Goal: Task Accomplishment & Management: Use online tool/utility

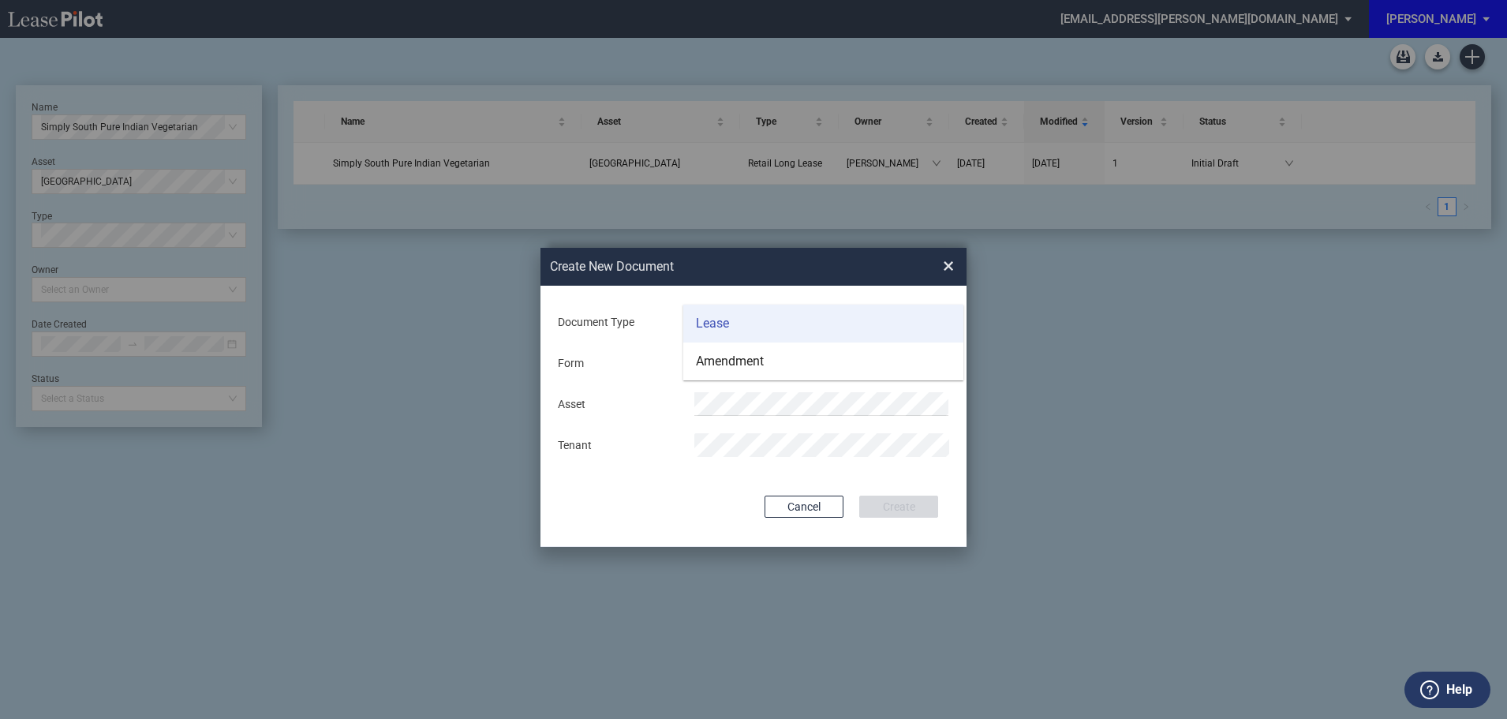
click at [712, 313] on md-option "Lease" at bounding box center [823, 324] width 280 height 38
click at [708, 324] on div "Lease" at bounding box center [710, 323] width 29 height 13
click at [733, 320] on md-option "Lease" at bounding box center [823, 324] width 280 height 38
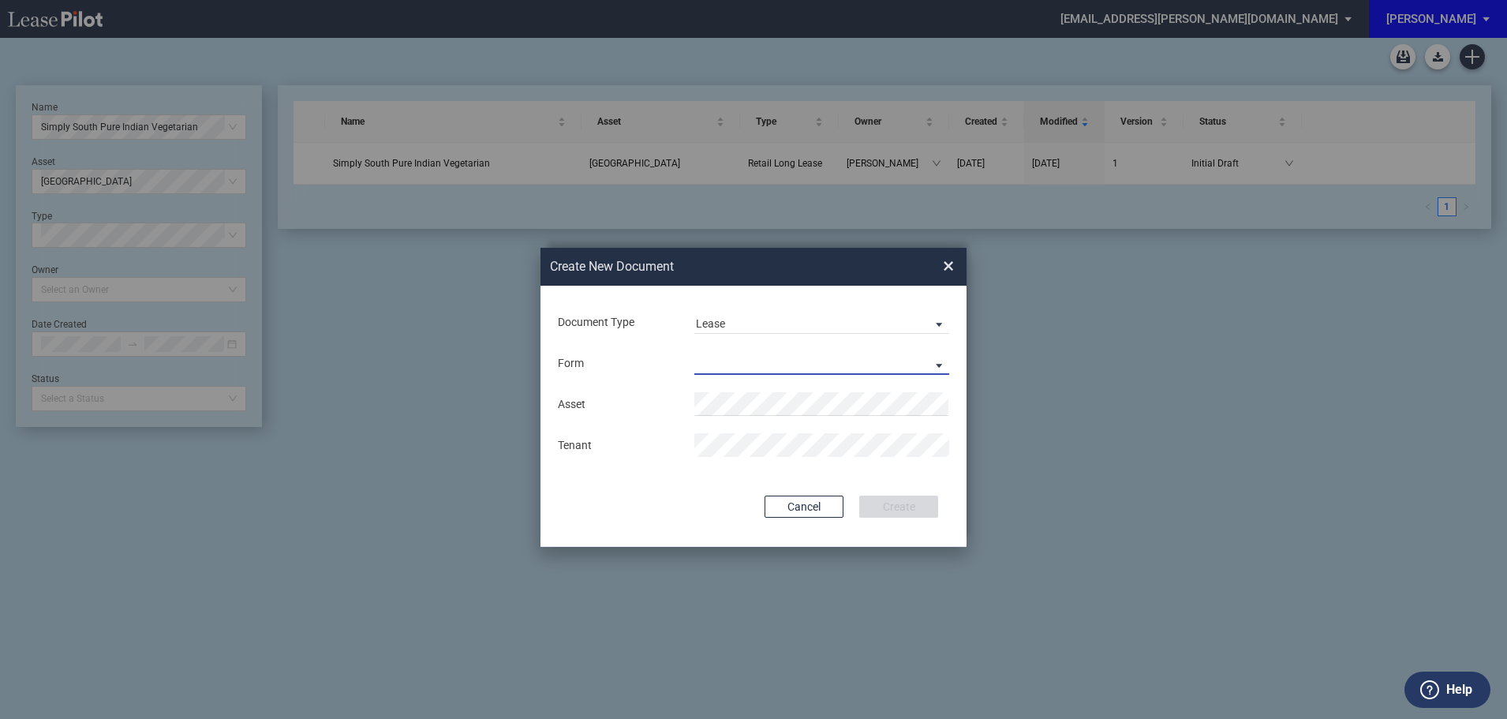
click at [724, 359] on md-select "Retail Long Lease Retail Short Lease" at bounding box center [821, 363] width 255 height 24
click at [771, 362] on div "Retail Long Lease" at bounding box center [745, 364] width 99 height 17
click at [762, 432] on span "Tuxedo Festival" at bounding box center [742, 434] width 73 height 13
click at [910, 501] on button "Create" at bounding box center [898, 507] width 79 height 22
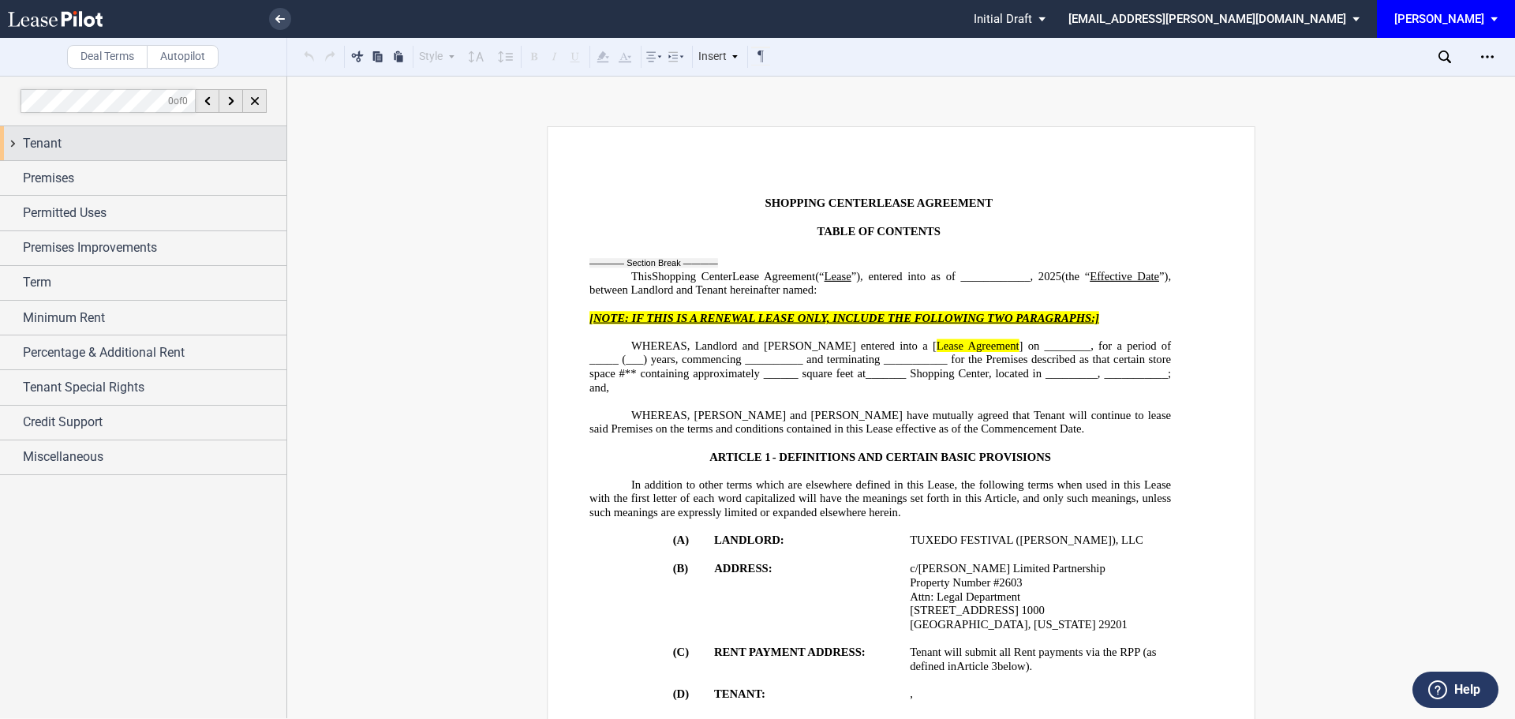
click at [56, 137] on span "Tenant" at bounding box center [42, 143] width 39 height 19
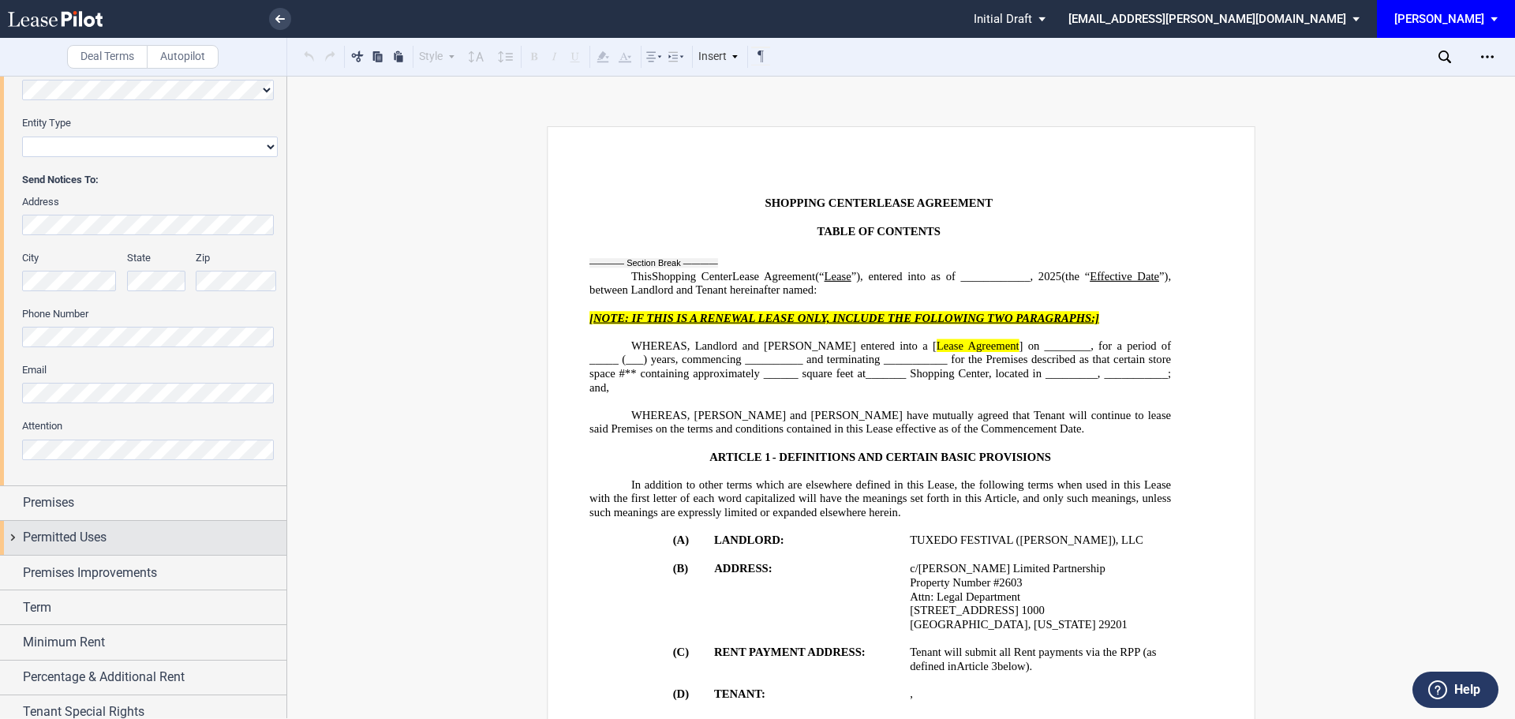
scroll to position [316, 0]
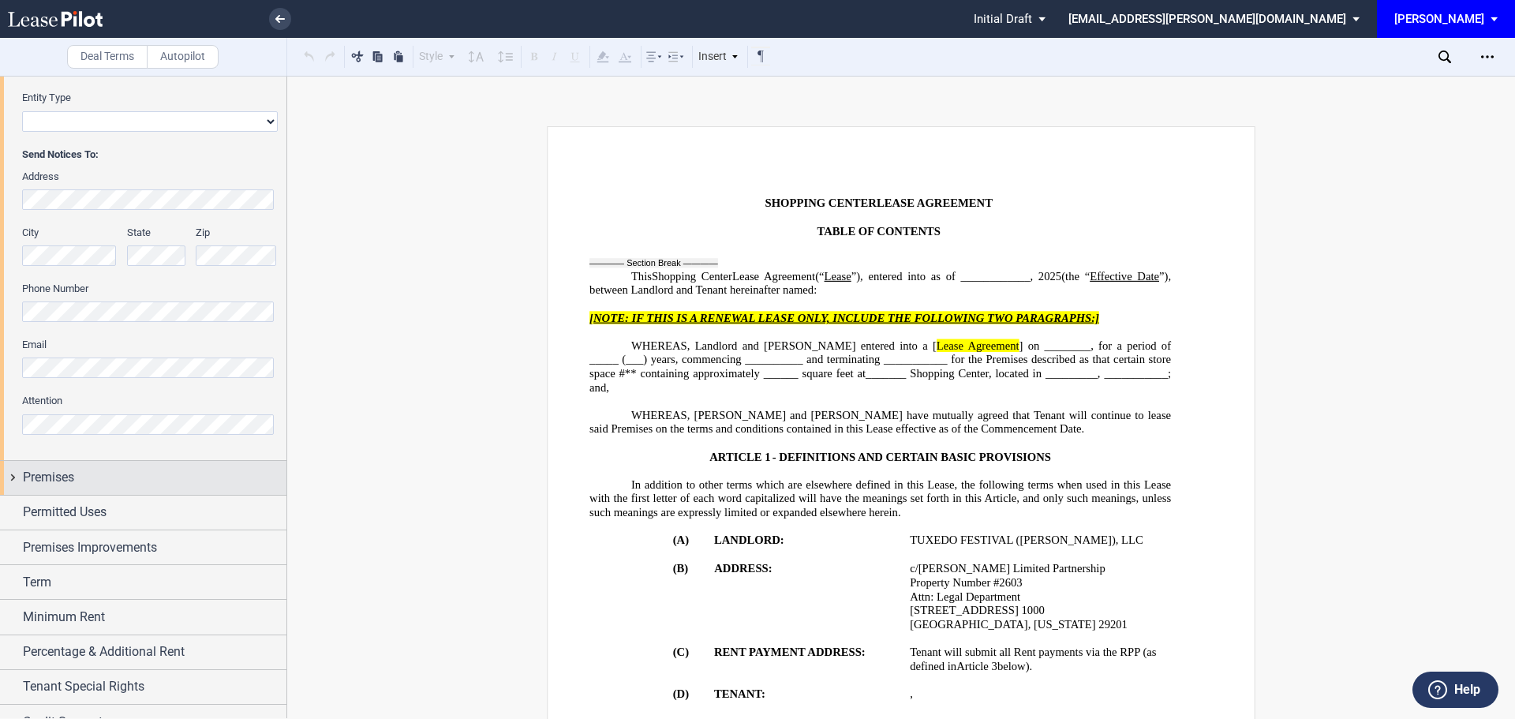
click at [42, 472] on span "Premises" at bounding box center [48, 477] width 51 height 19
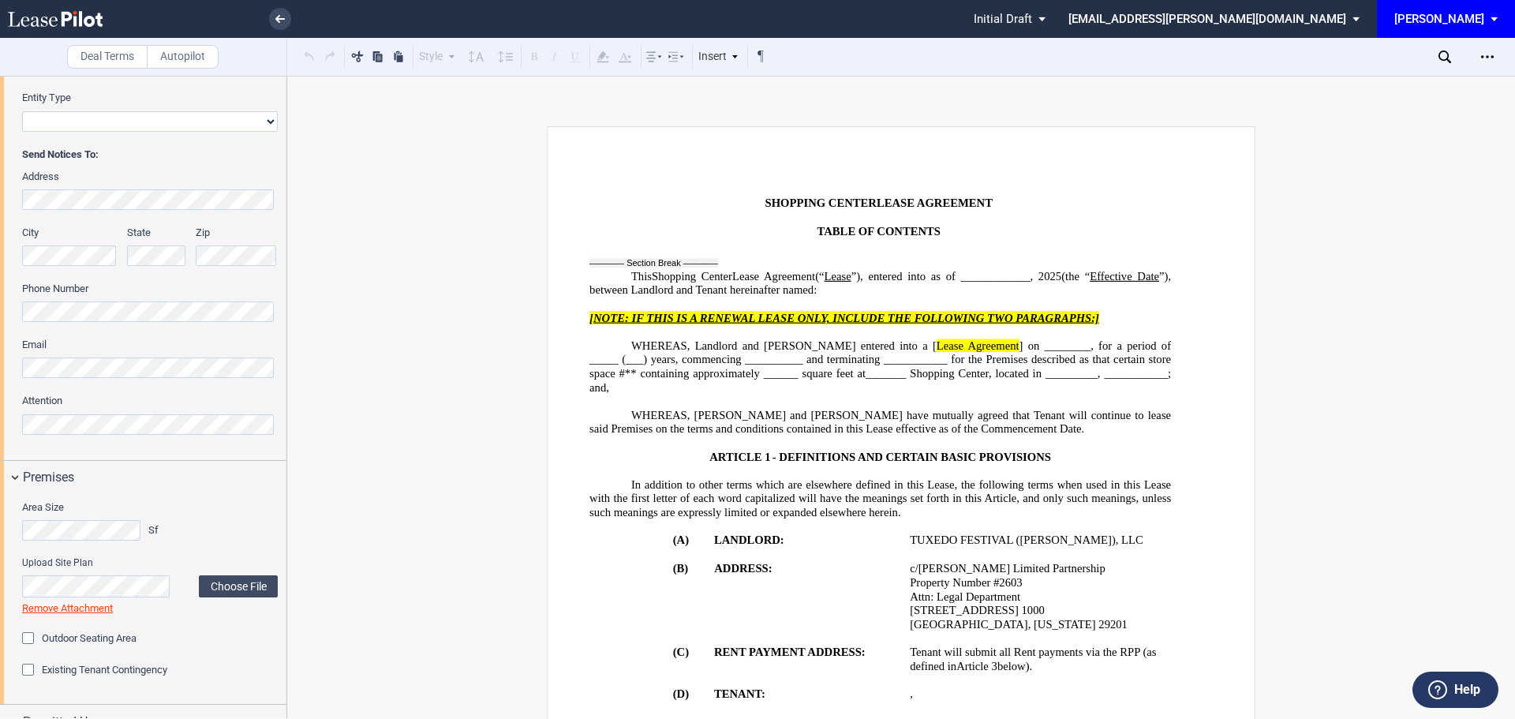
scroll to position [395, 0]
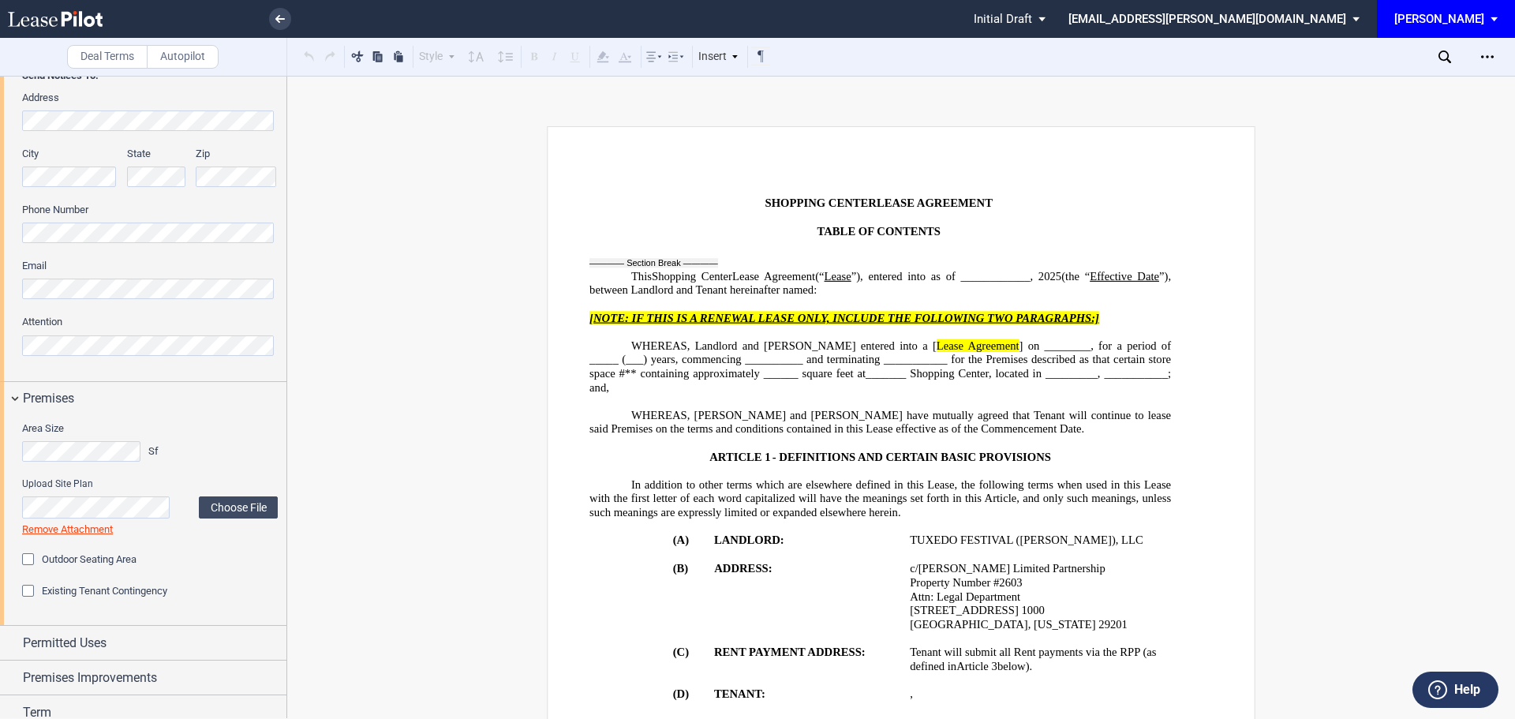
click at [28, 560] on div "Outdoor Seating Area" at bounding box center [30, 561] width 16 height 16
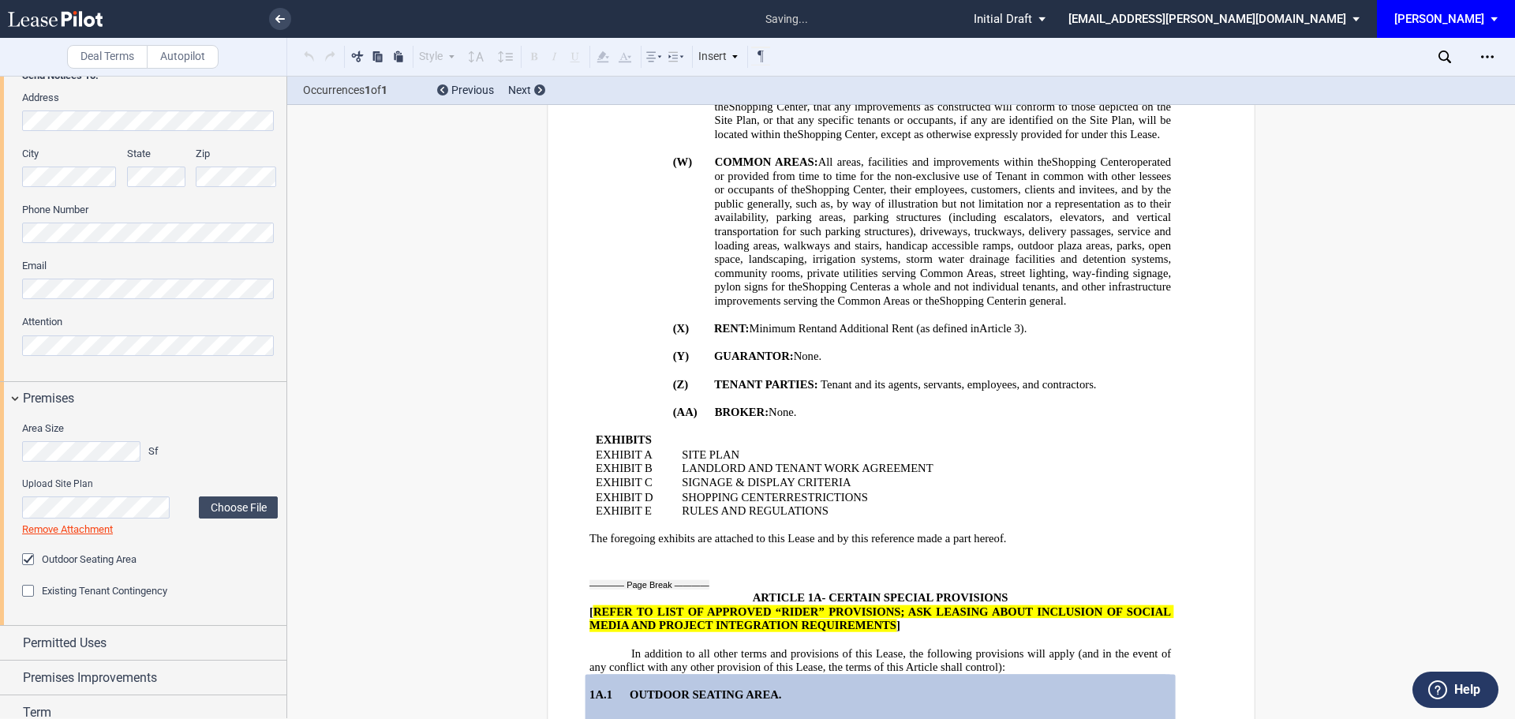
scroll to position [2783, 0]
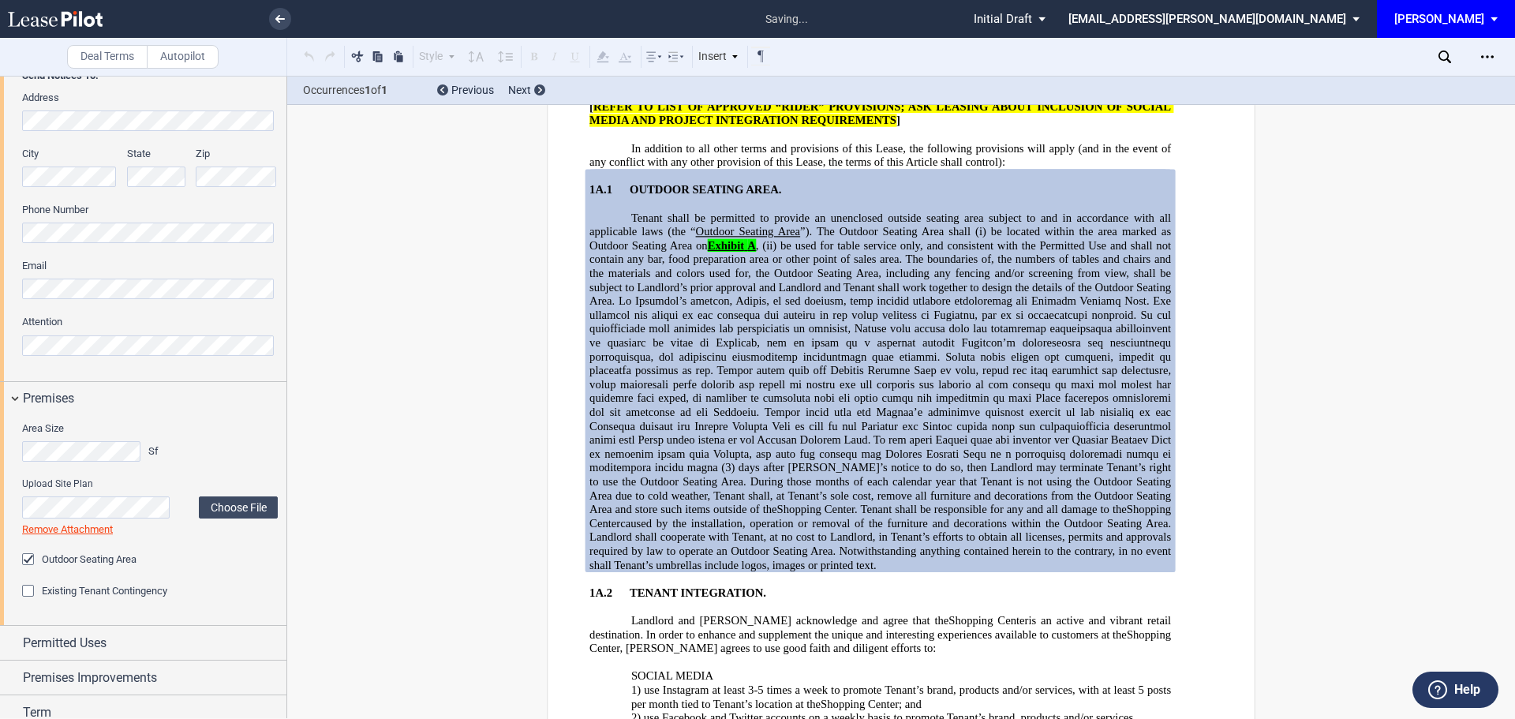
click at [29, 593] on div "Existing Tenant Contingency" at bounding box center [30, 593] width 16 height 16
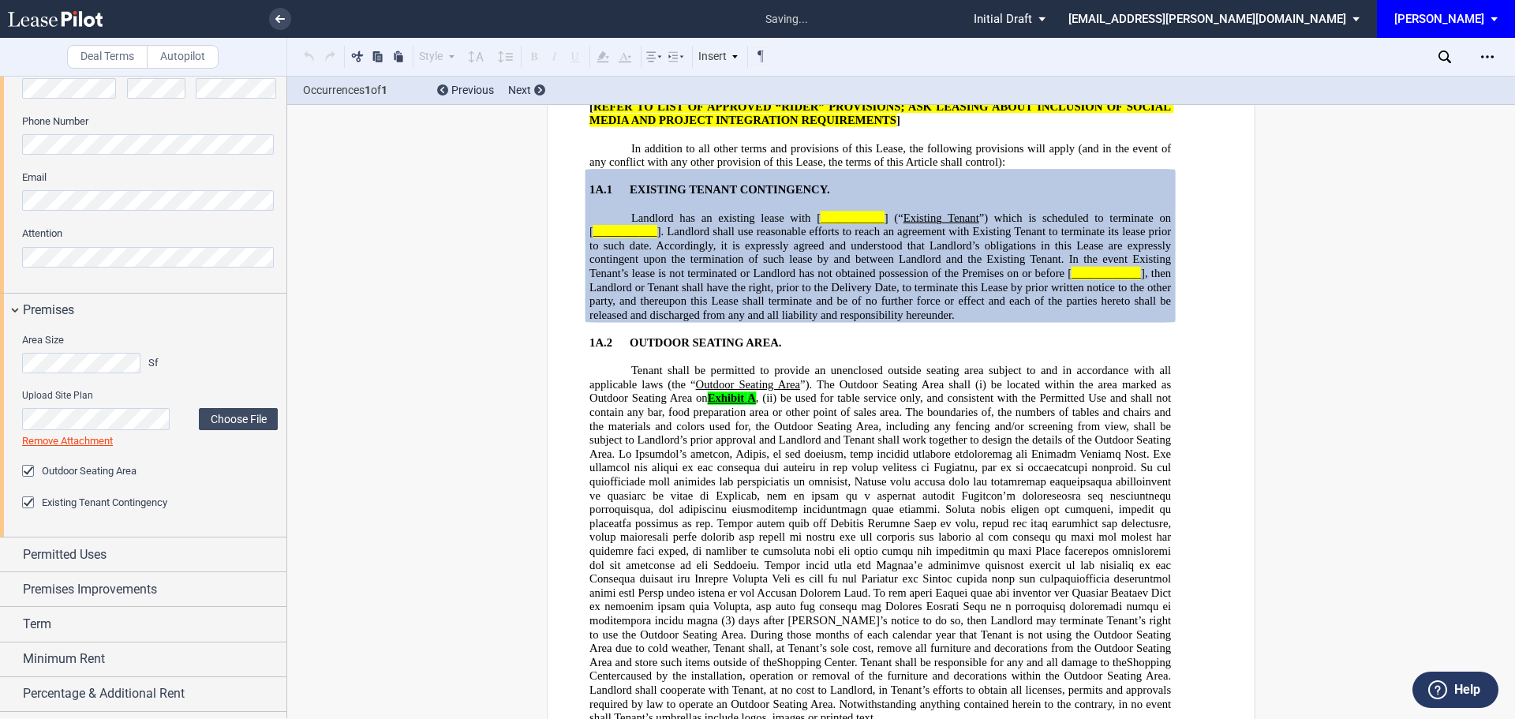
scroll to position [581, 0]
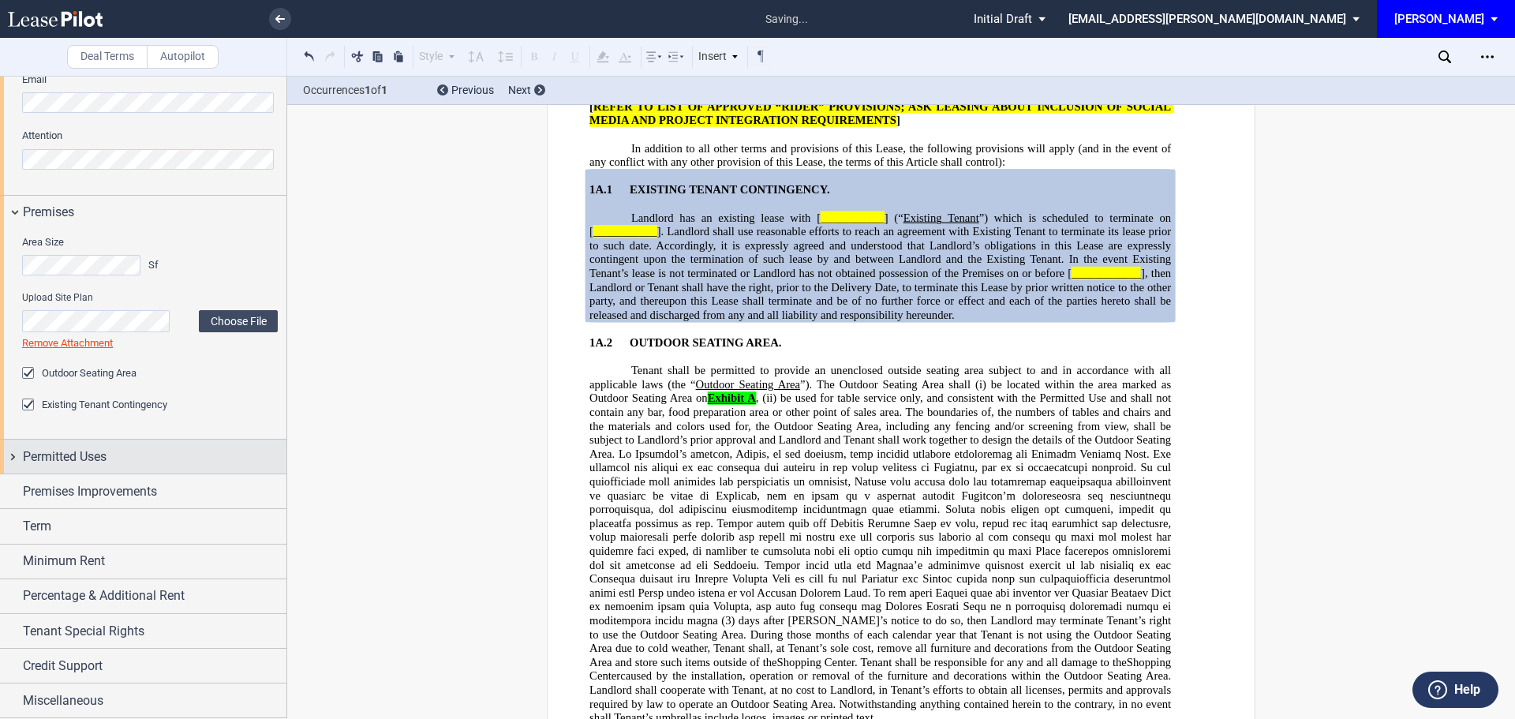
click at [72, 458] on span "Permitted Uses" at bounding box center [65, 456] width 84 height 19
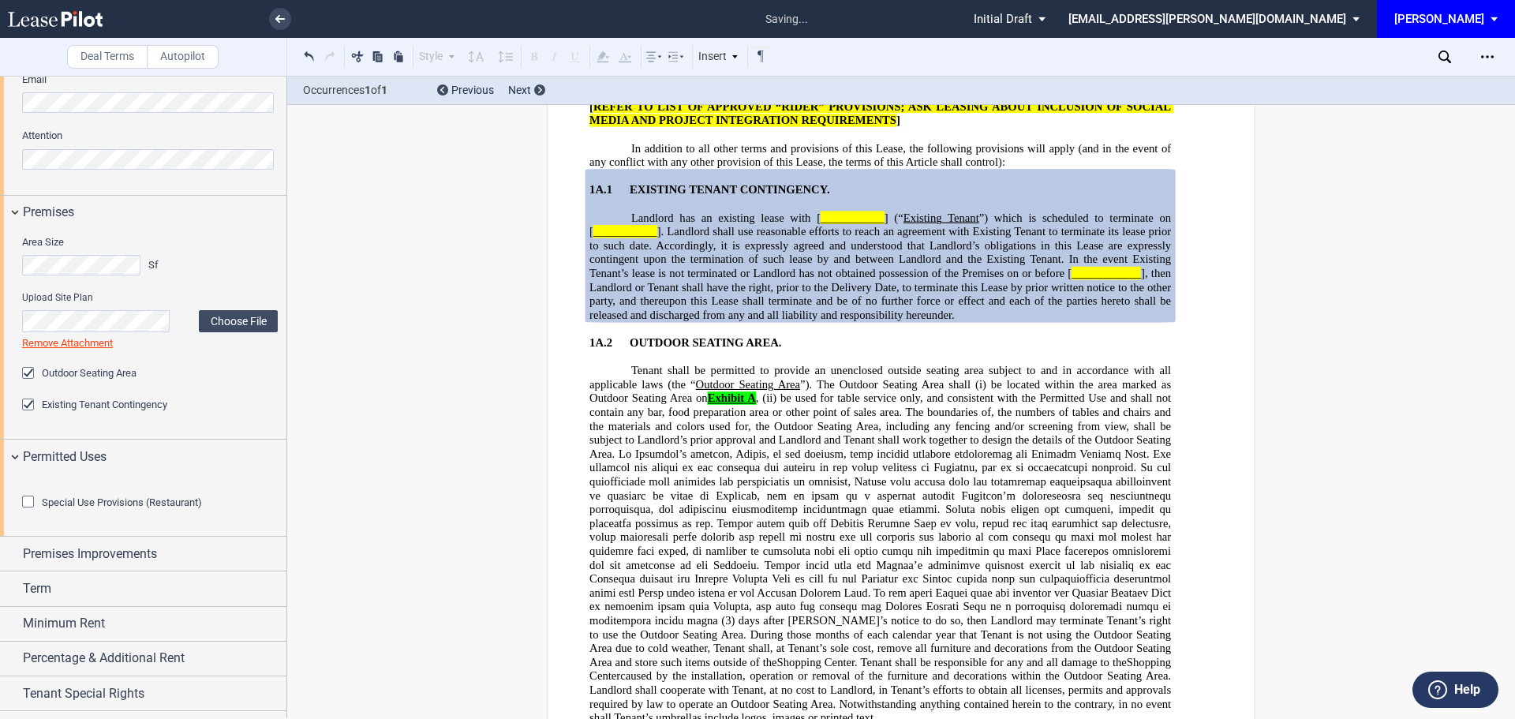
click at [30, 511] on div "Special Use Provisions (Restaurant)" at bounding box center [30, 504] width 16 height 16
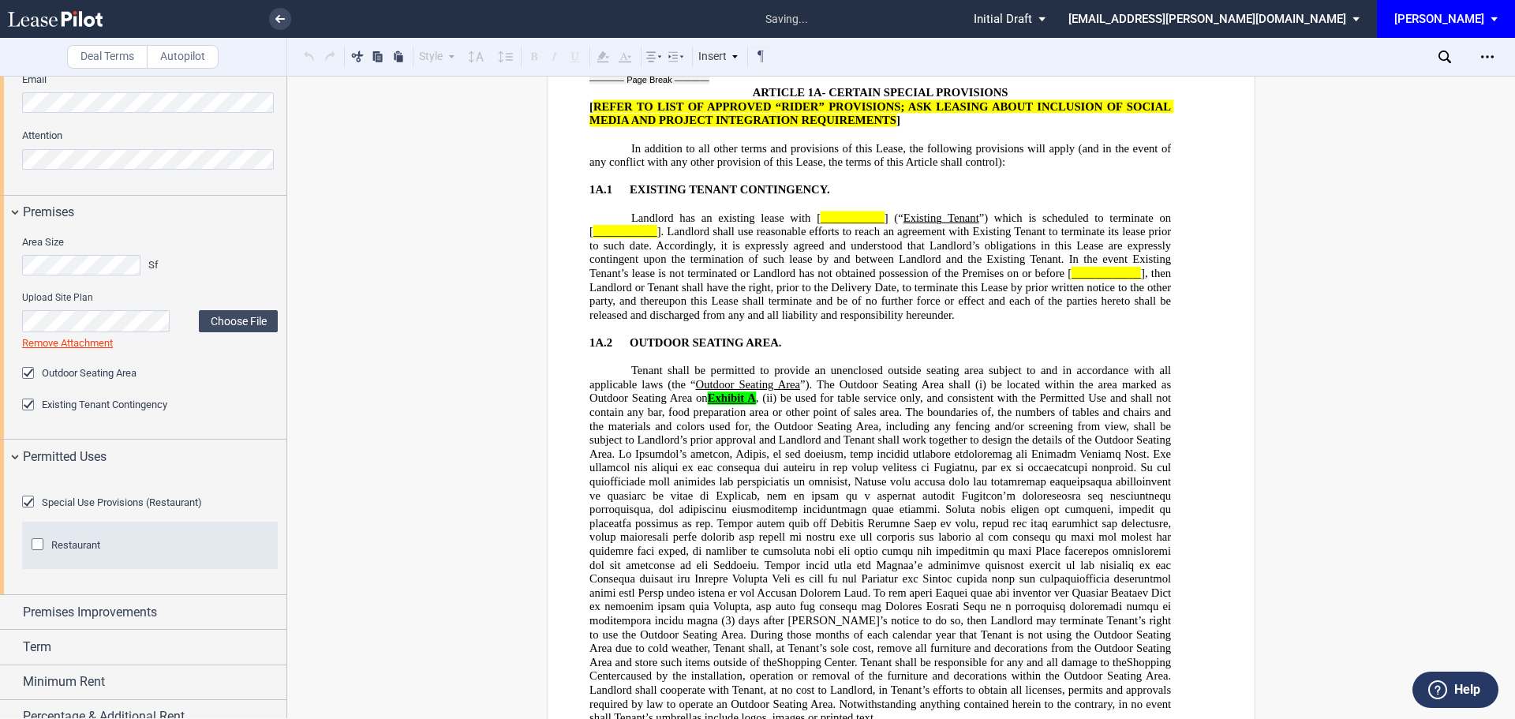
click at [36, 554] on div "Restaurant" at bounding box center [40, 546] width 16 height 16
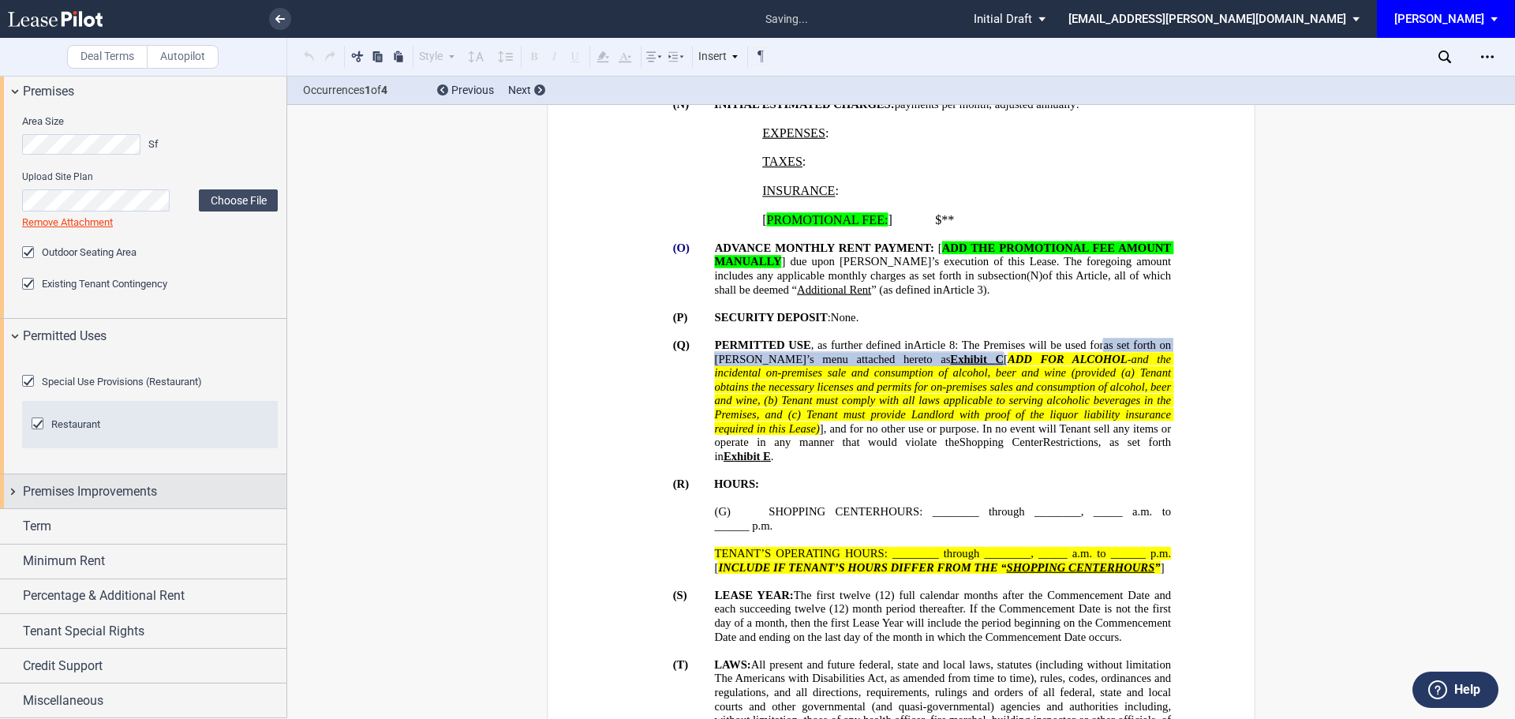
scroll to position [1468, 0]
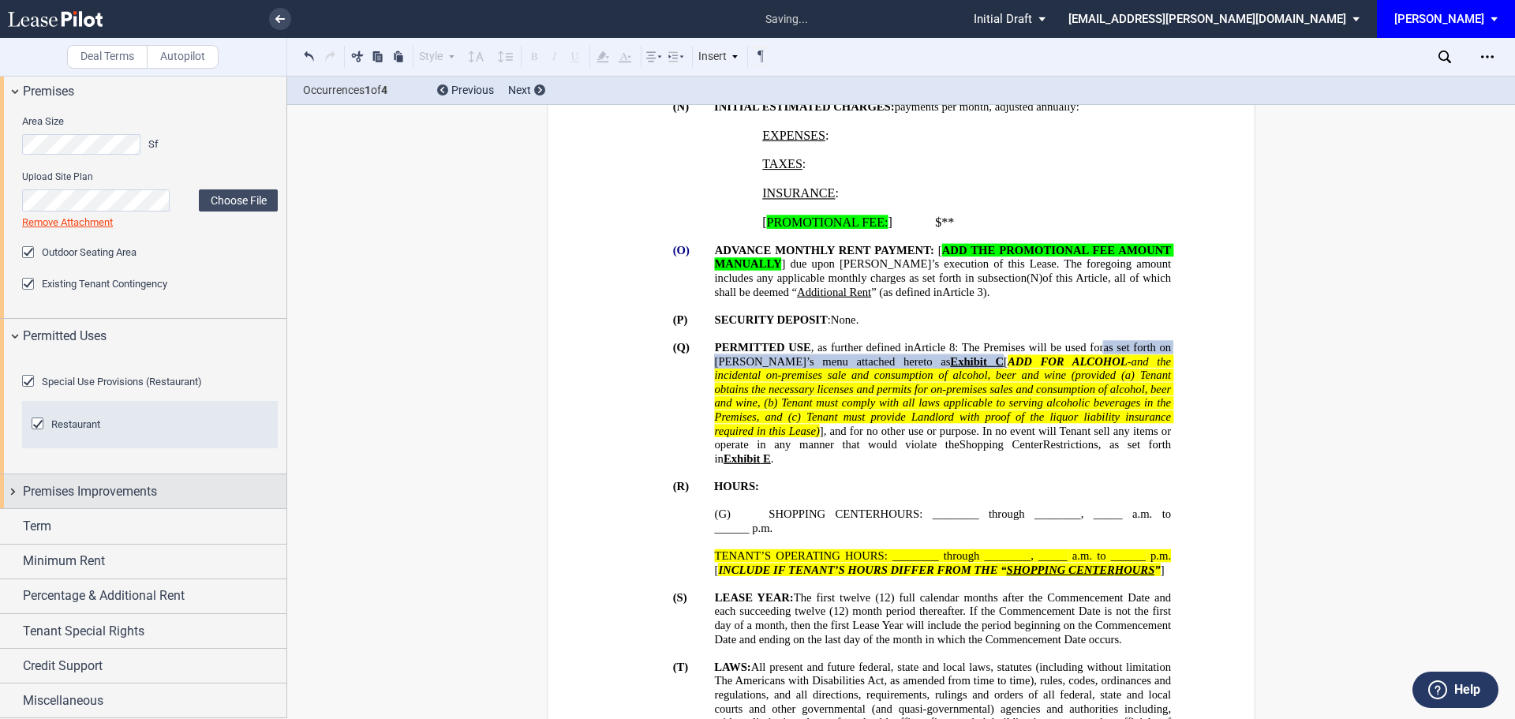
click at [83, 488] on span "Premises Improvements" at bounding box center [90, 491] width 134 height 19
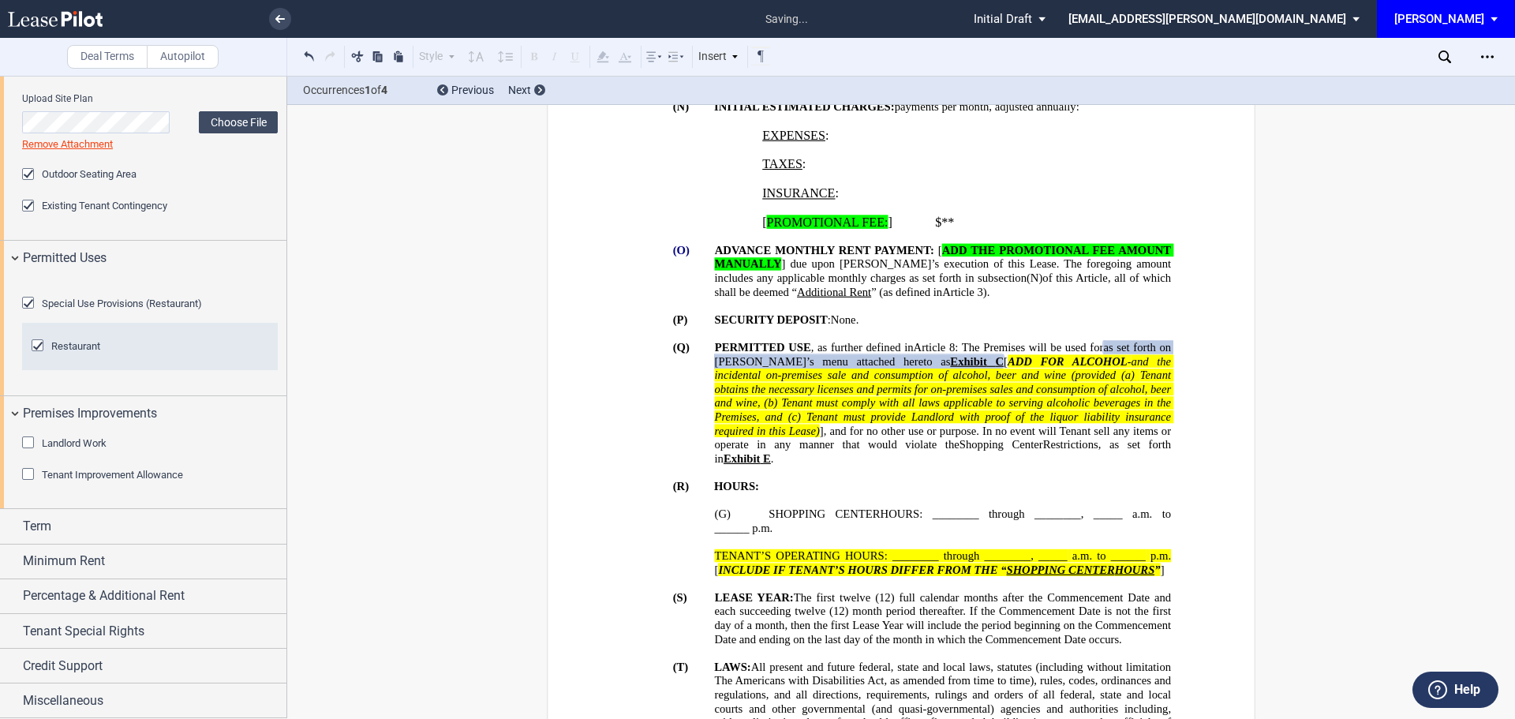
click at [31, 484] on div "Tenant Improvement Allowance" at bounding box center [30, 476] width 16 height 16
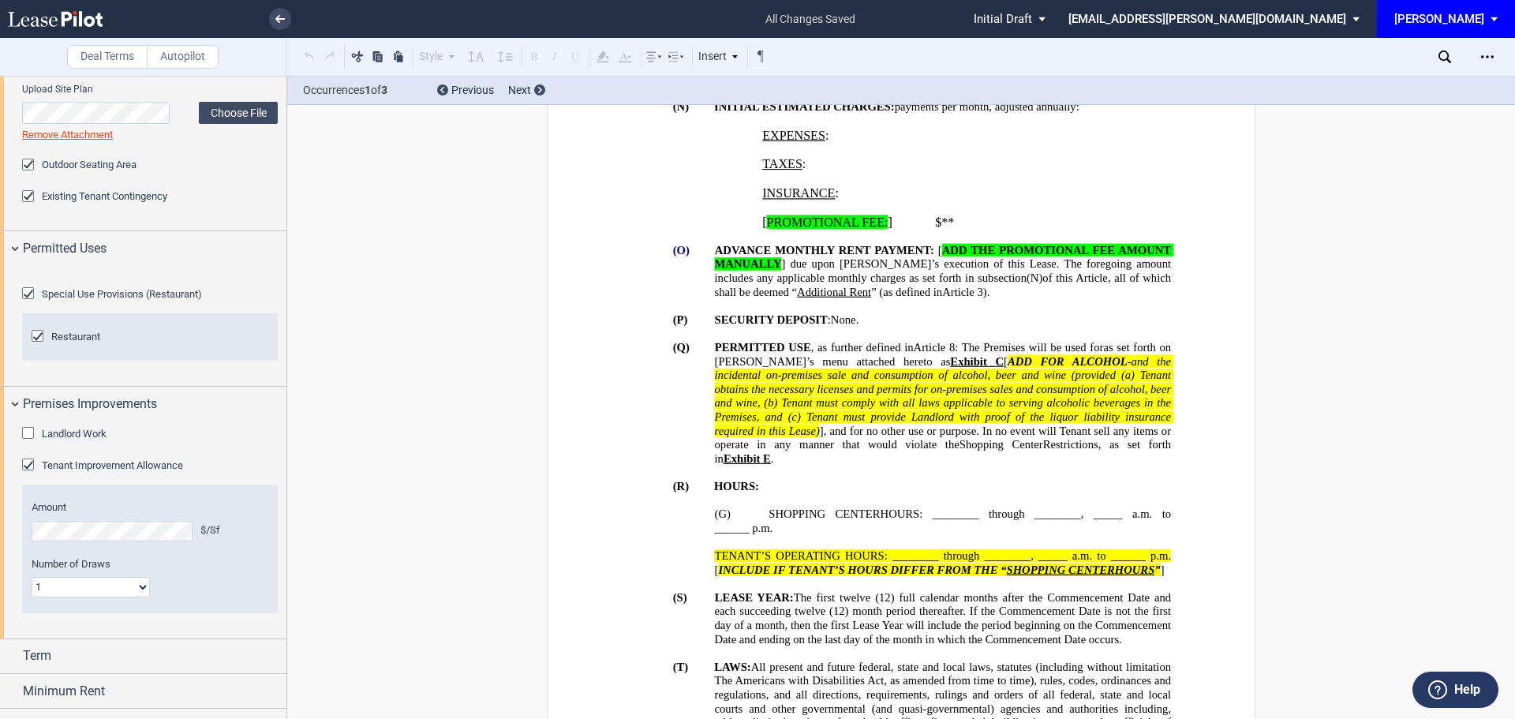
scroll to position [2427, 0]
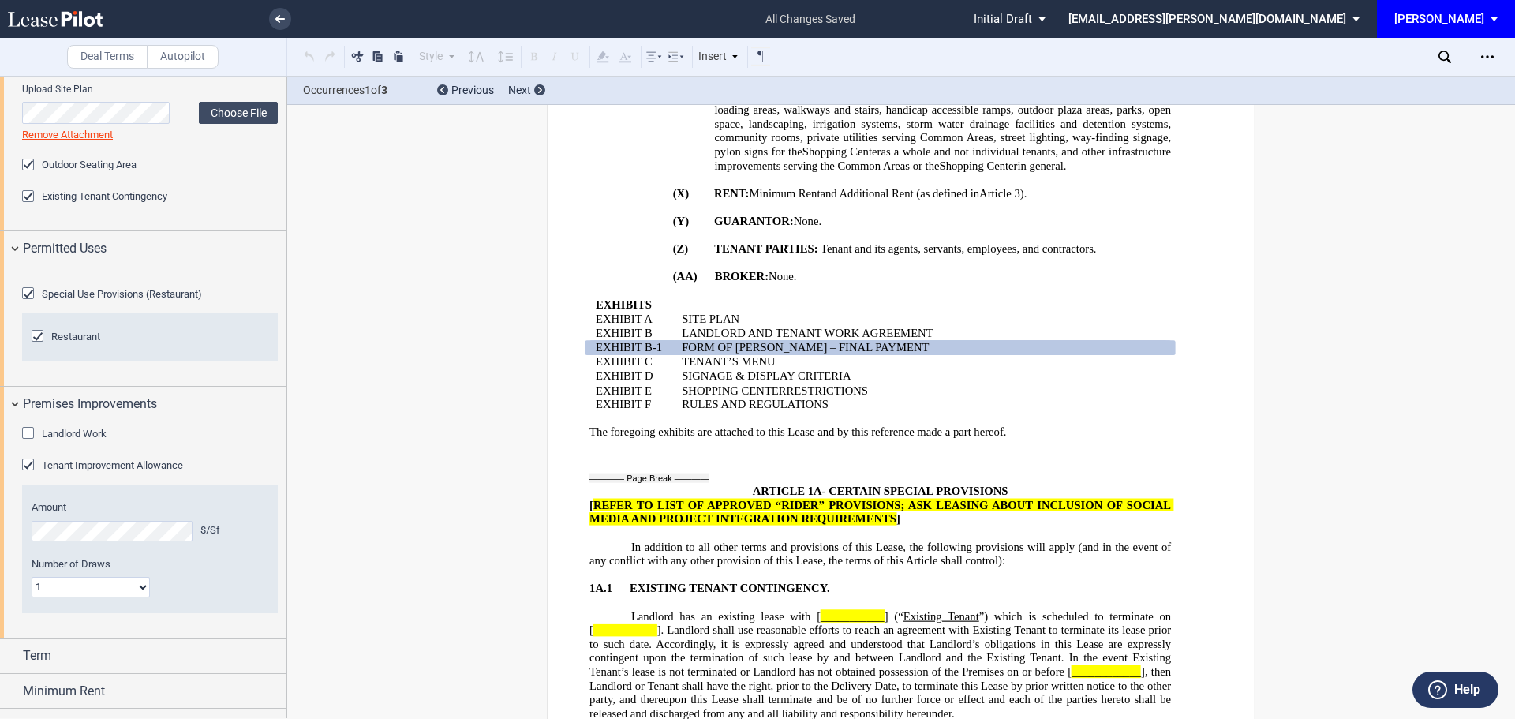
click at [31, 443] on div "Landlord Work" at bounding box center [30, 435] width 16 height 16
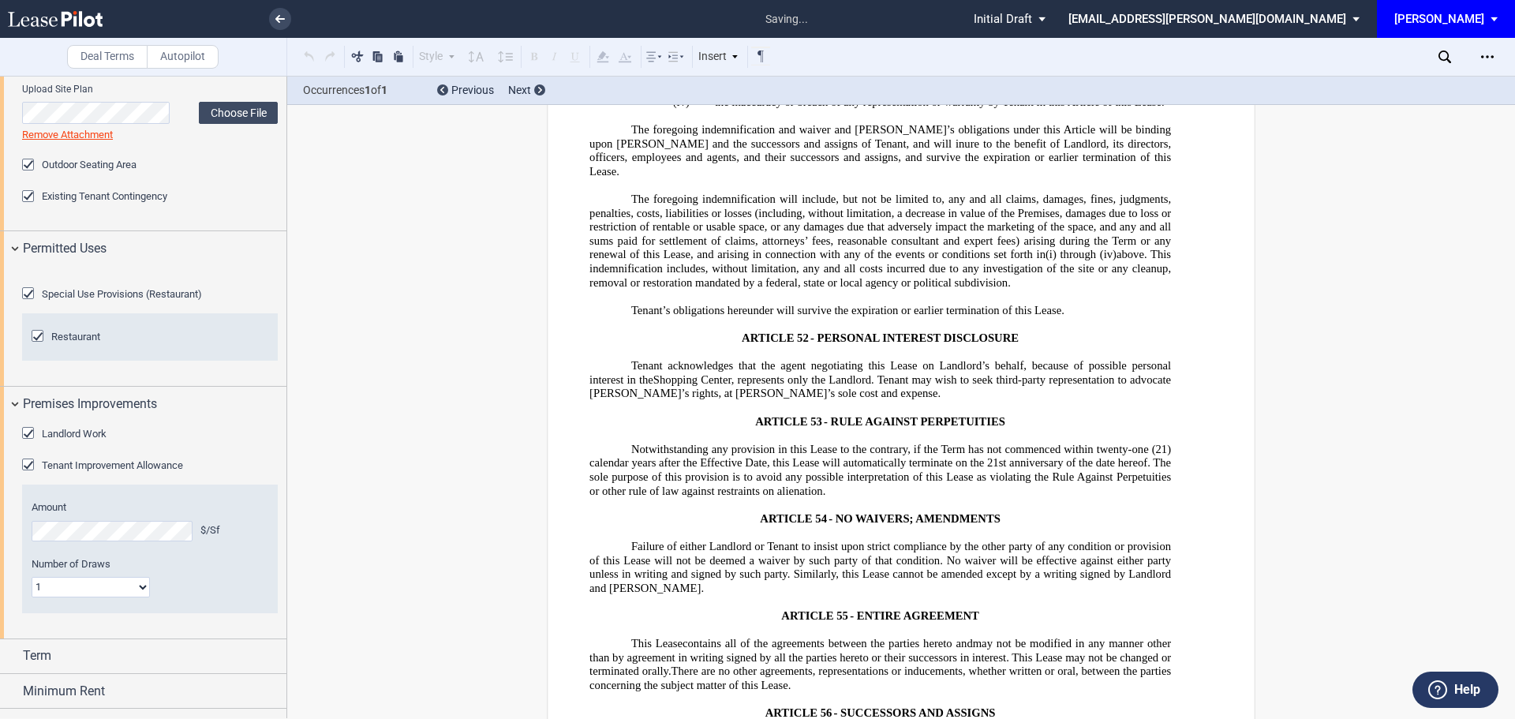
scroll to position [28269, 0]
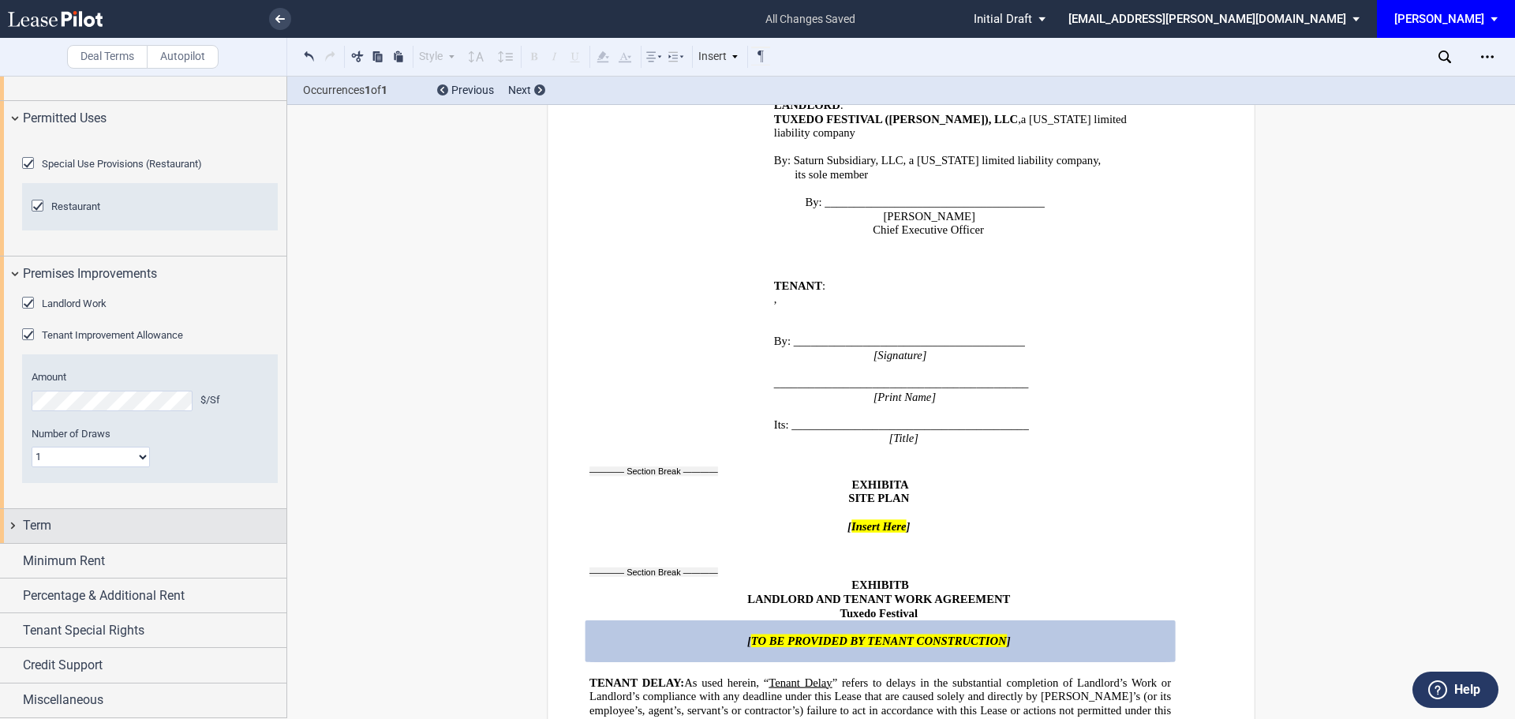
click at [46, 526] on span "Term" at bounding box center [37, 525] width 28 height 19
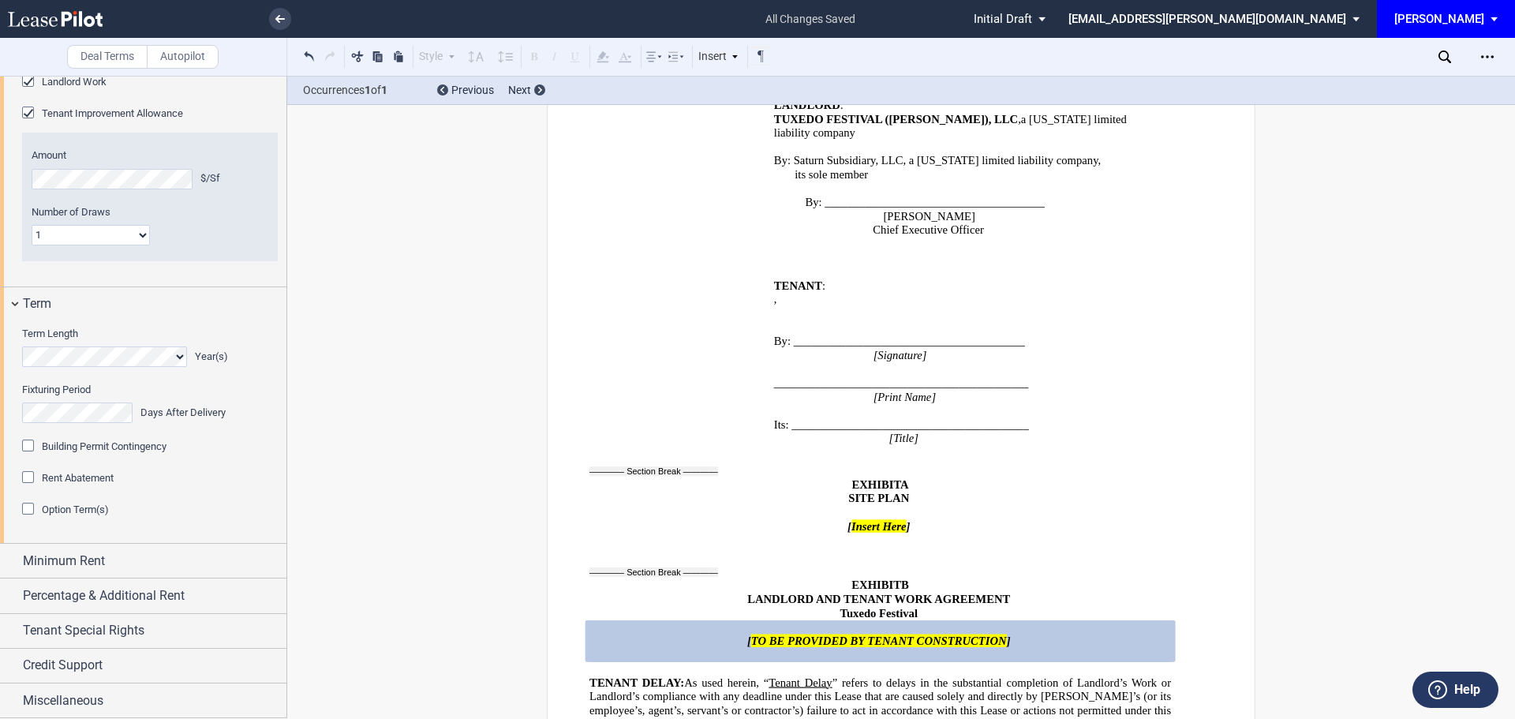
scroll to position [1164, 0]
click at [30, 455] on div "Building Permit Contingency" at bounding box center [30, 447] width 16 height 16
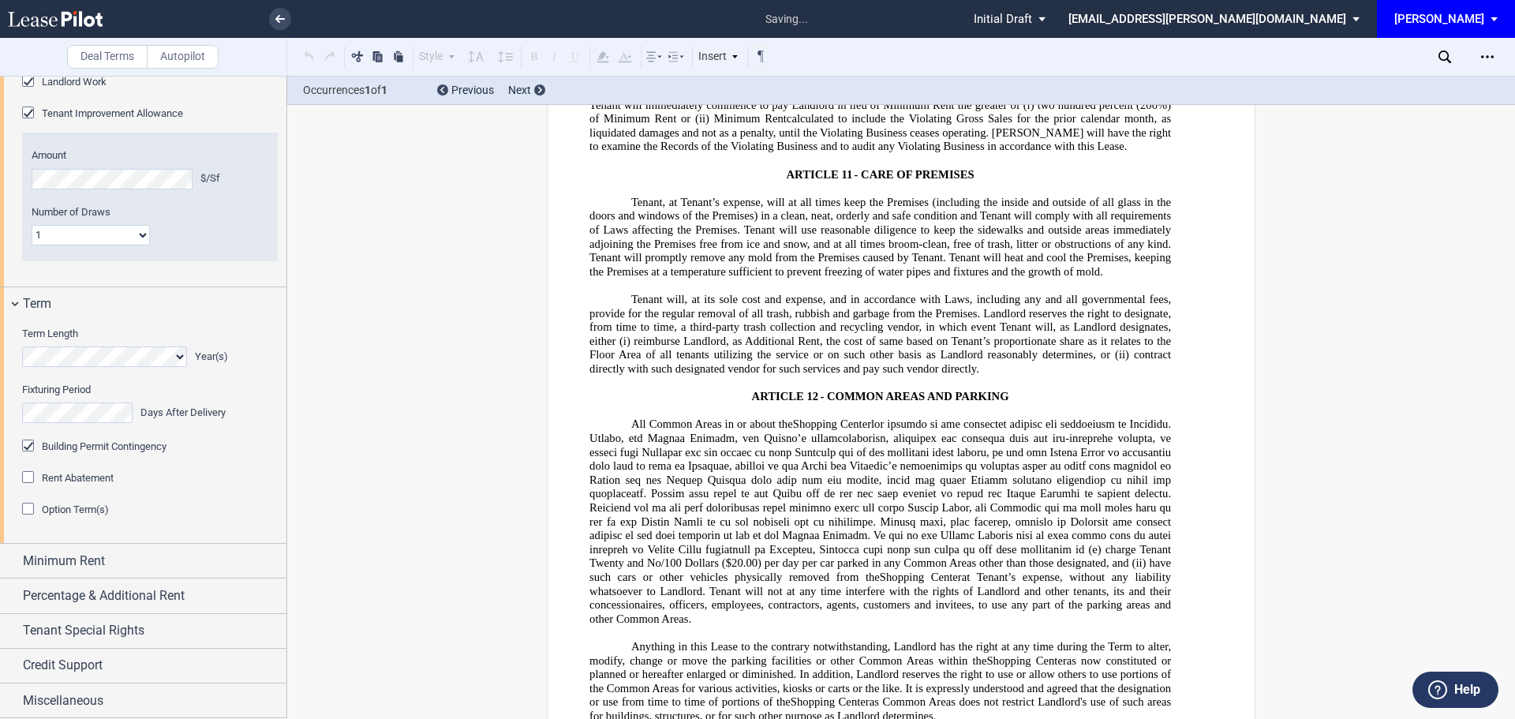
click at [30, 487] on div "Rent Abatement" at bounding box center [30, 479] width 16 height 16
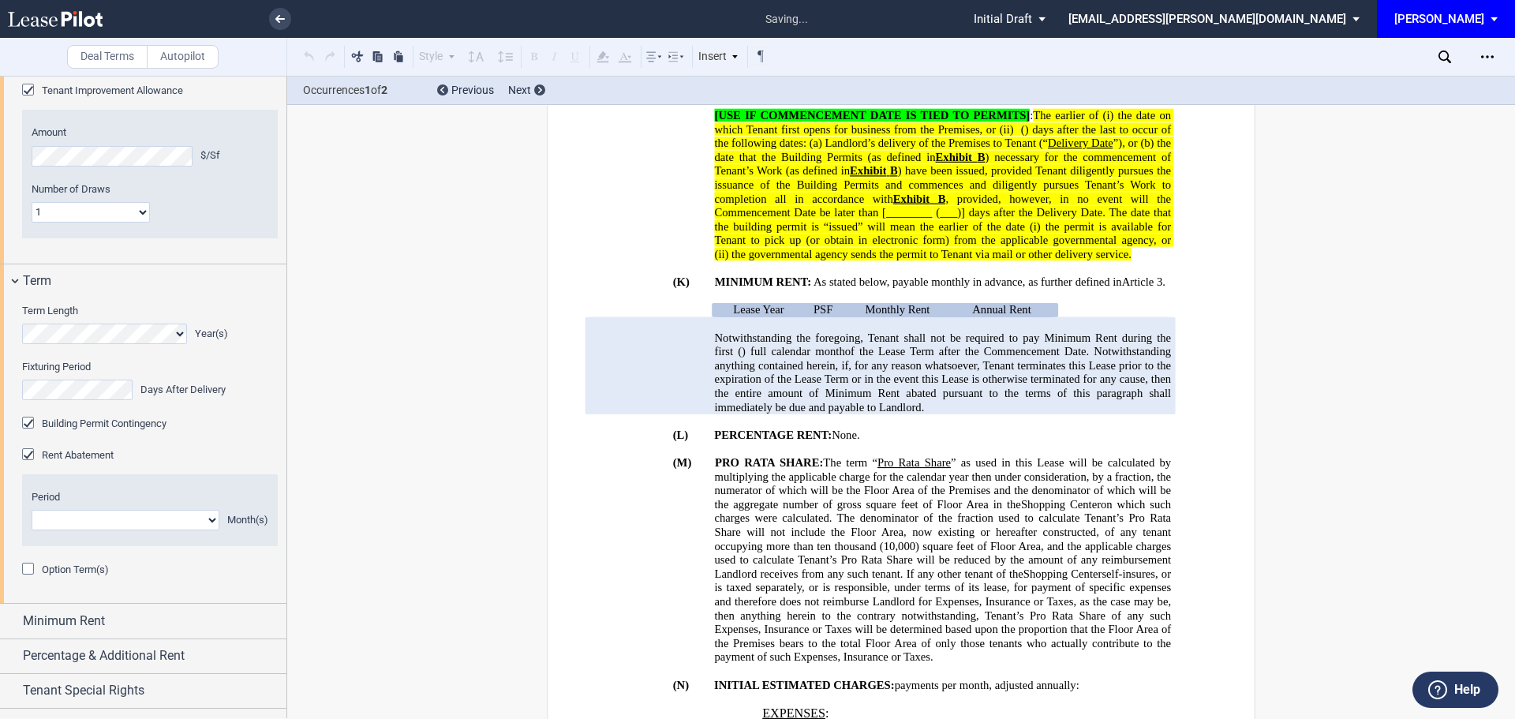
scroll to position [936, 0]
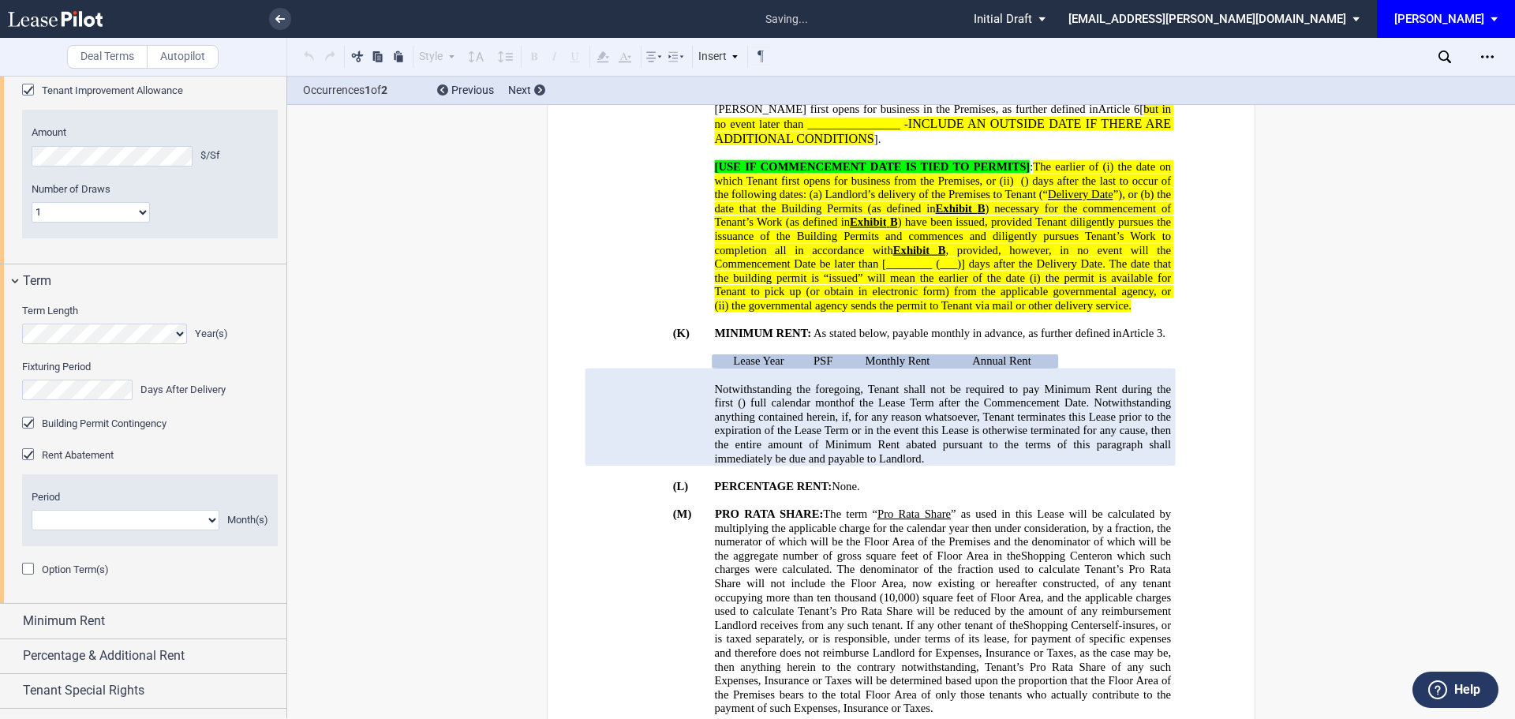
click at [25, 578] on div "Option Term(s)" at bounding box center [30, 571] width 16 height 16
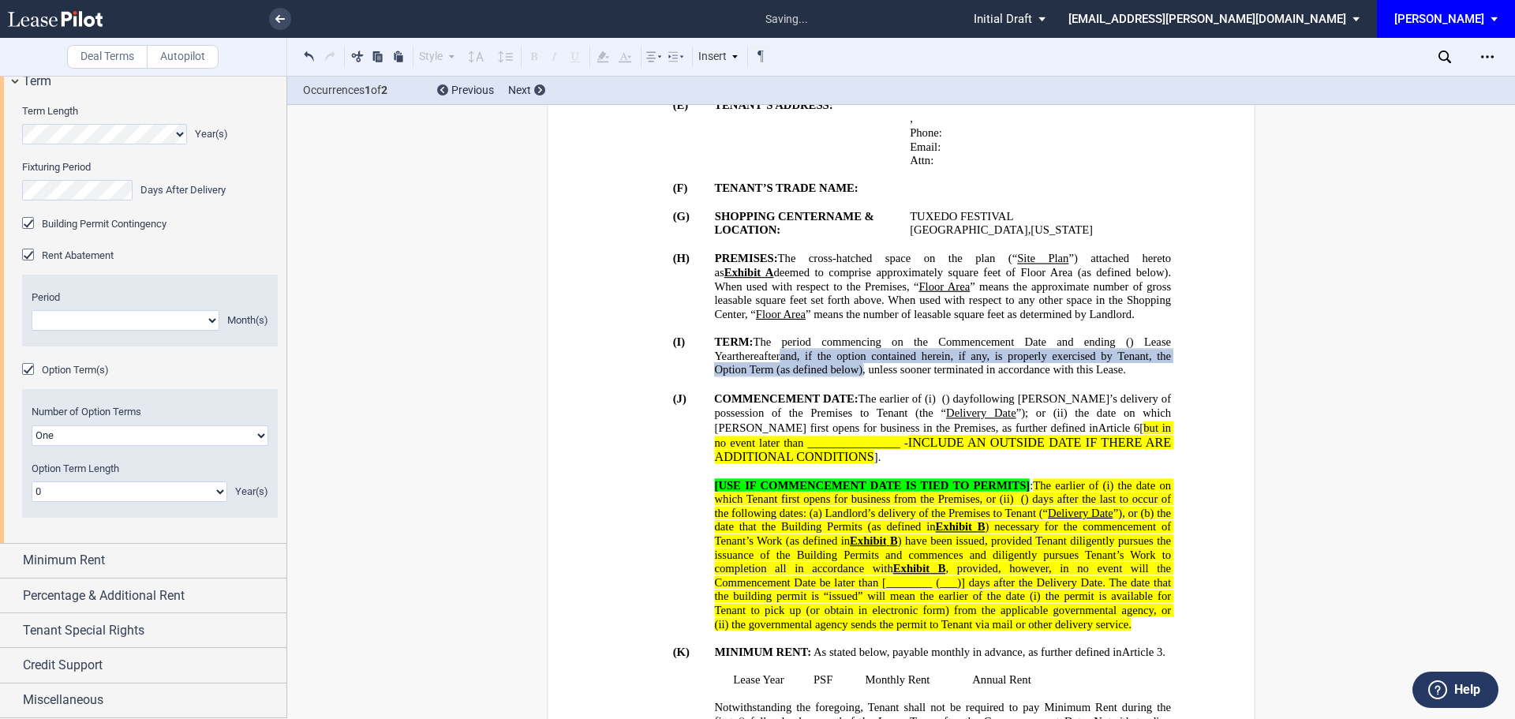
scroll to position [631, 0]
click at [60, 560] on span "Minimum Rent" at bounding box center [64, 560] width 82 height 19
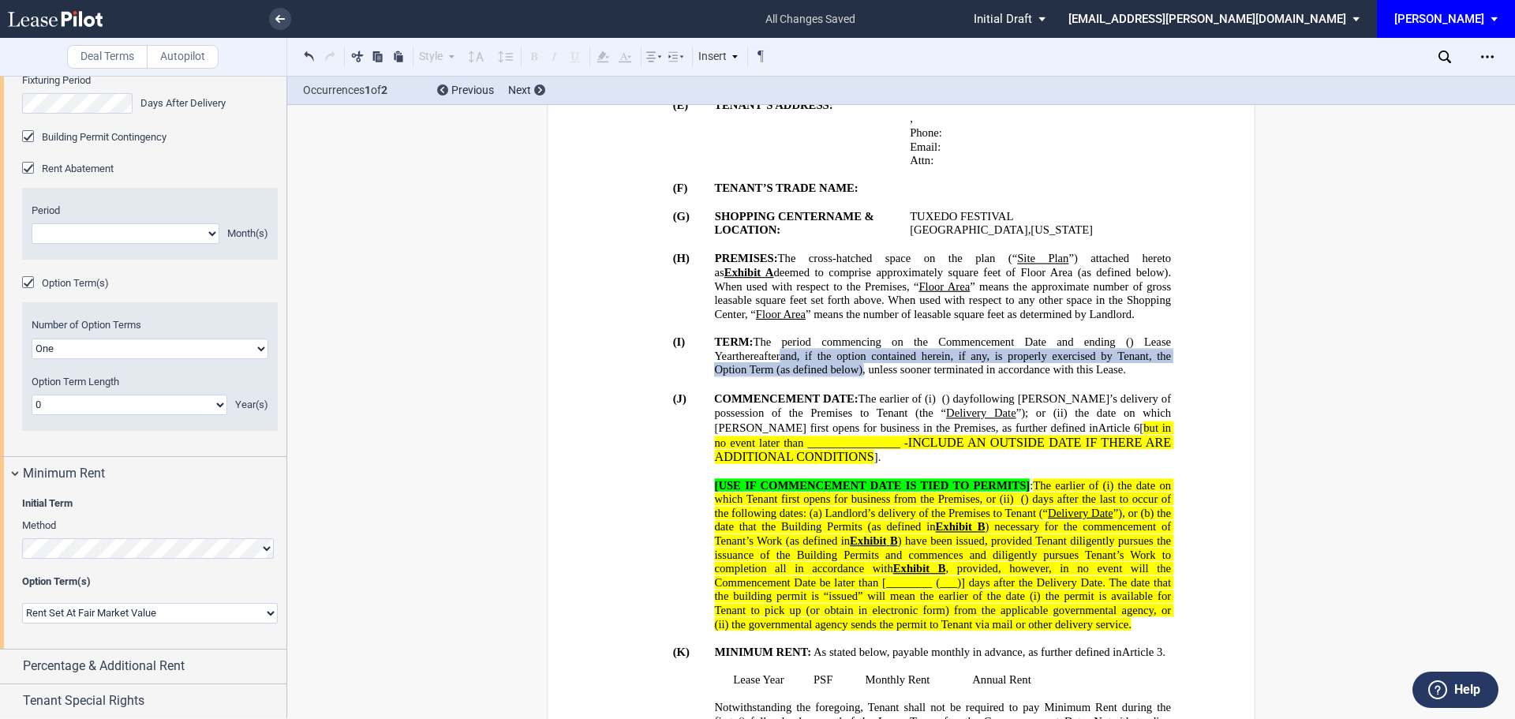
scroll to position [1608, 0]
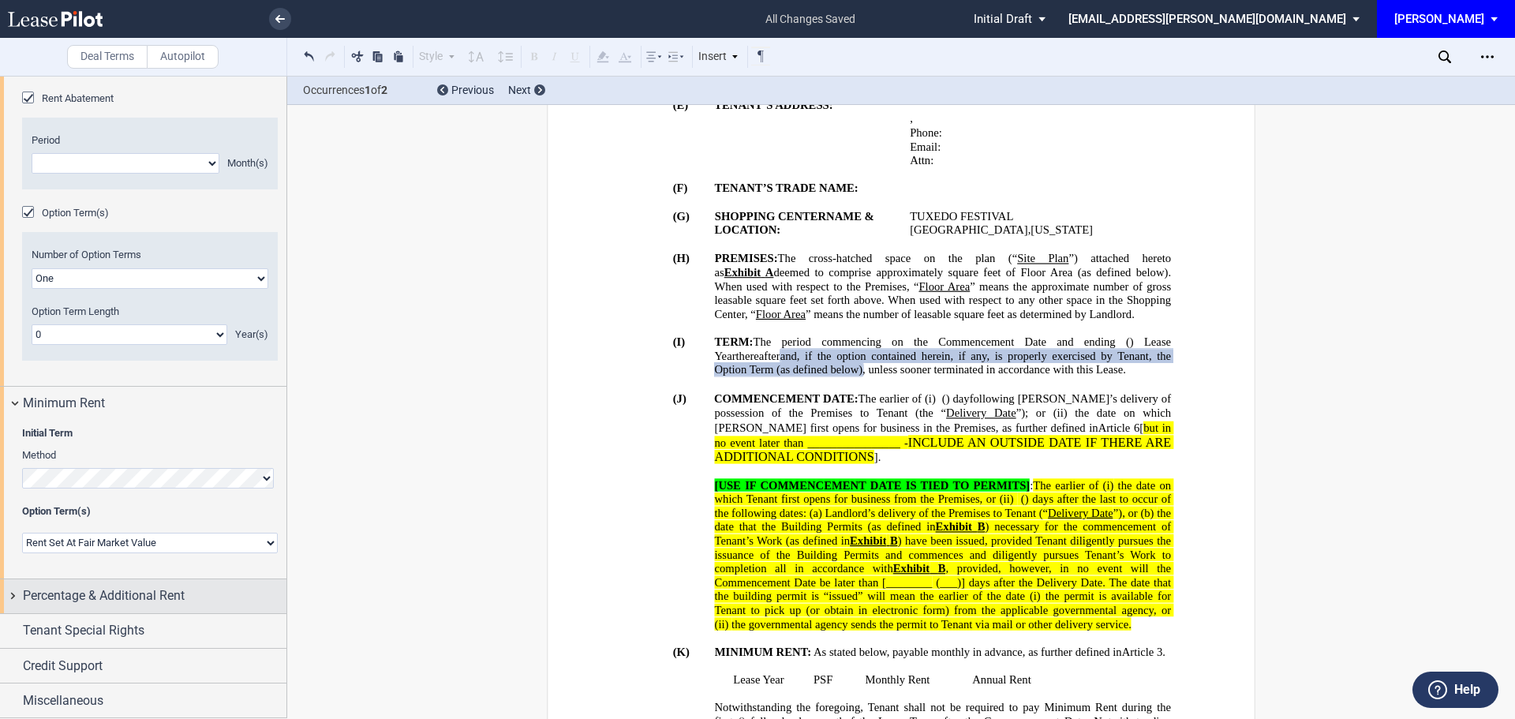
click at [103, 600] on span "Percentage & Additional Rent" at bounding box center [104, 595] width 162 height 19
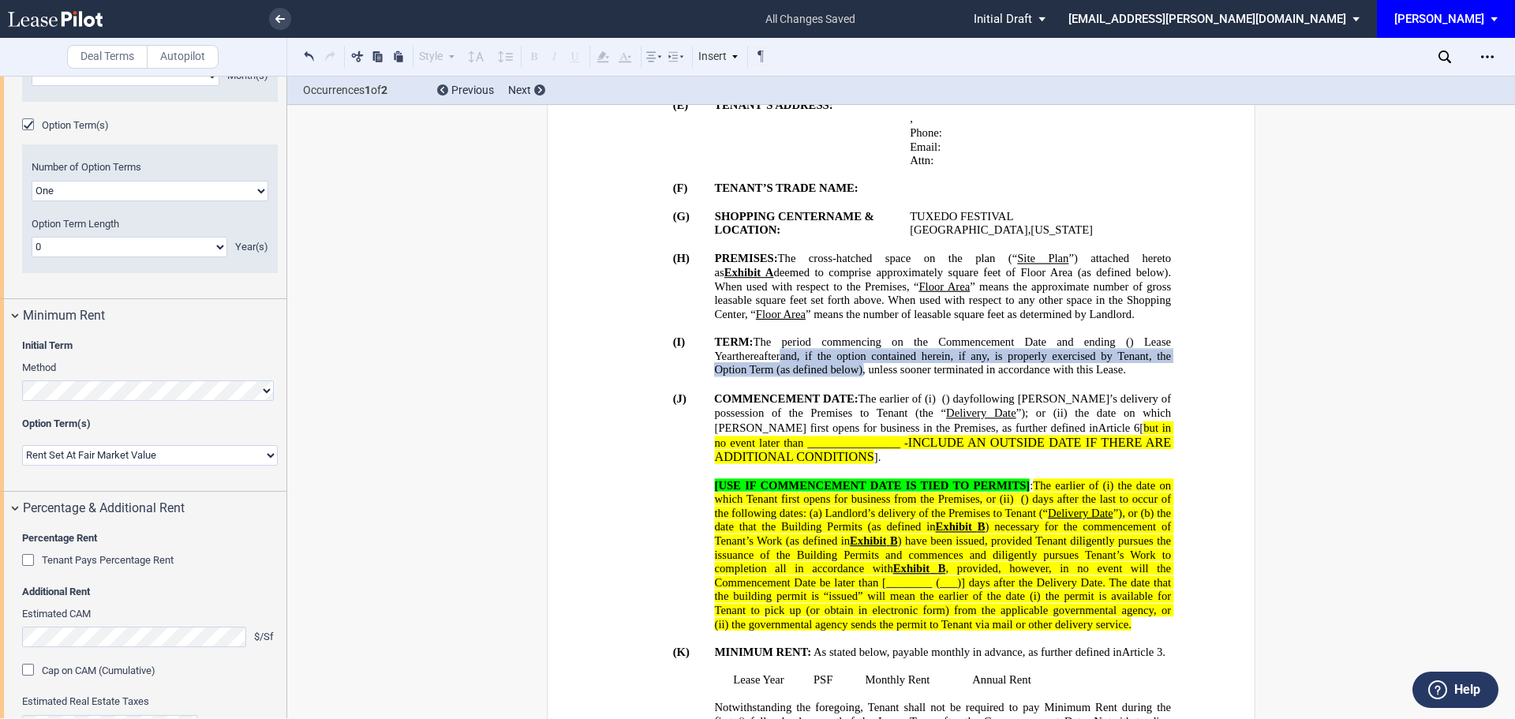
click at [23, 570] on div "Tenant Pays Percentage Rent" at bounding box center [30, 562] width 16 height 16
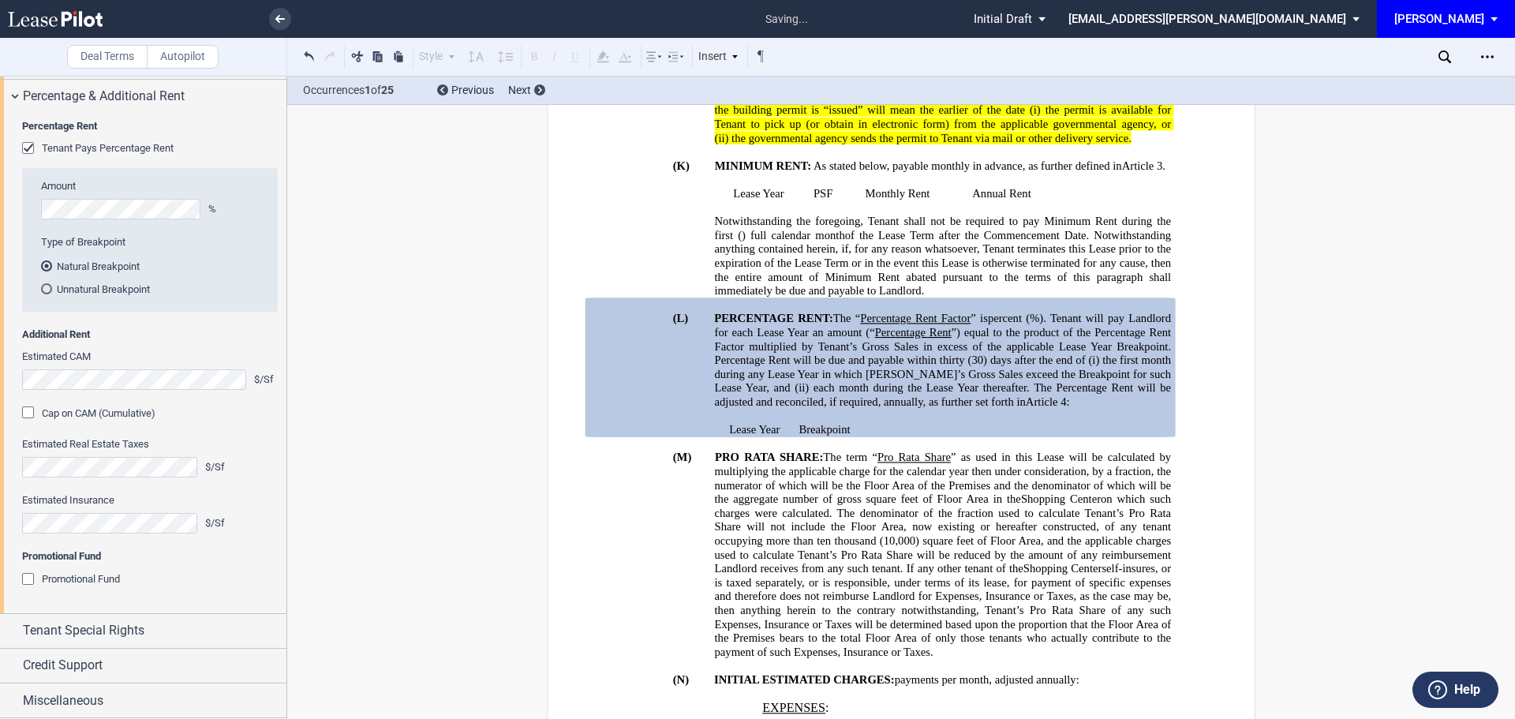
scroll to position [2107, 0]
click at [31, 581] on div "Promotional Fund" at bounding box center [30, 581] width 16 height 16
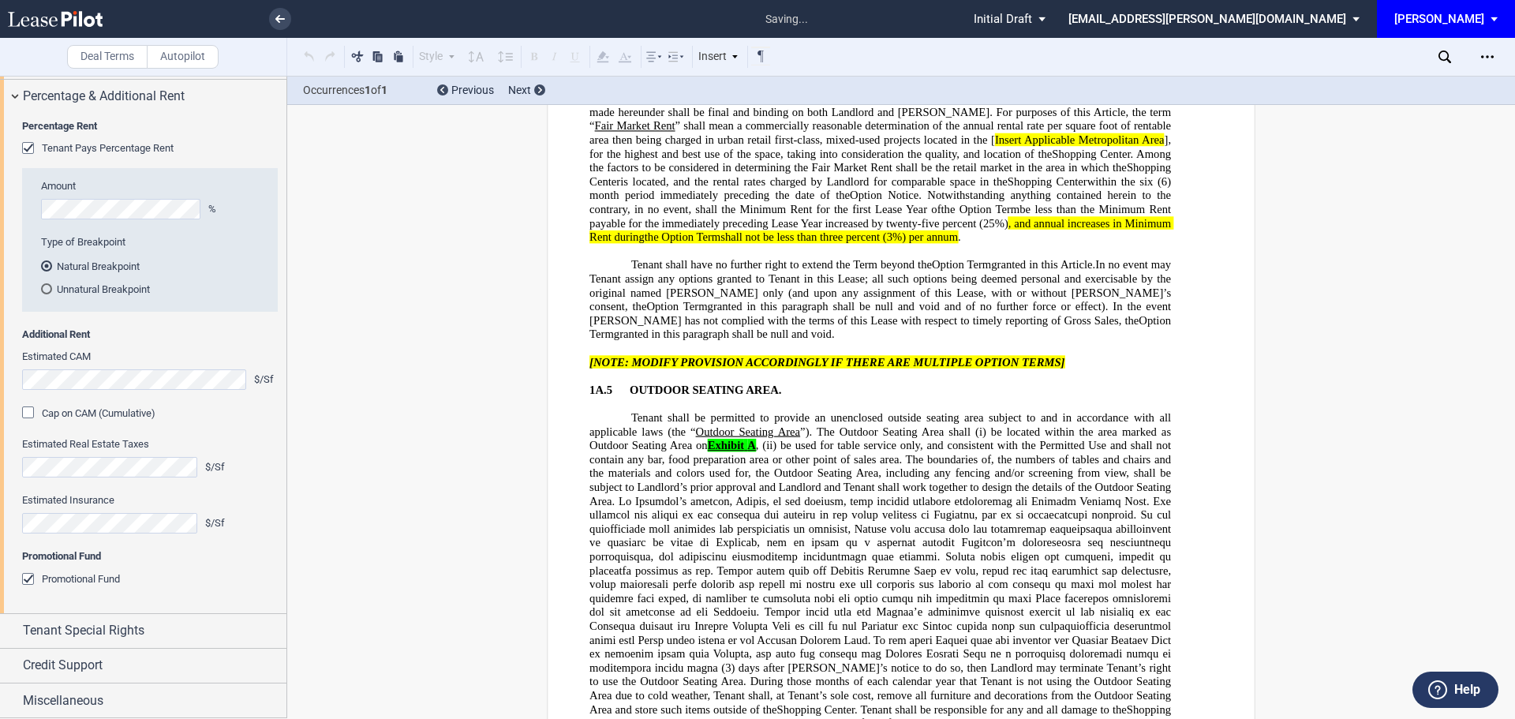
scroll to position [13537, 0]
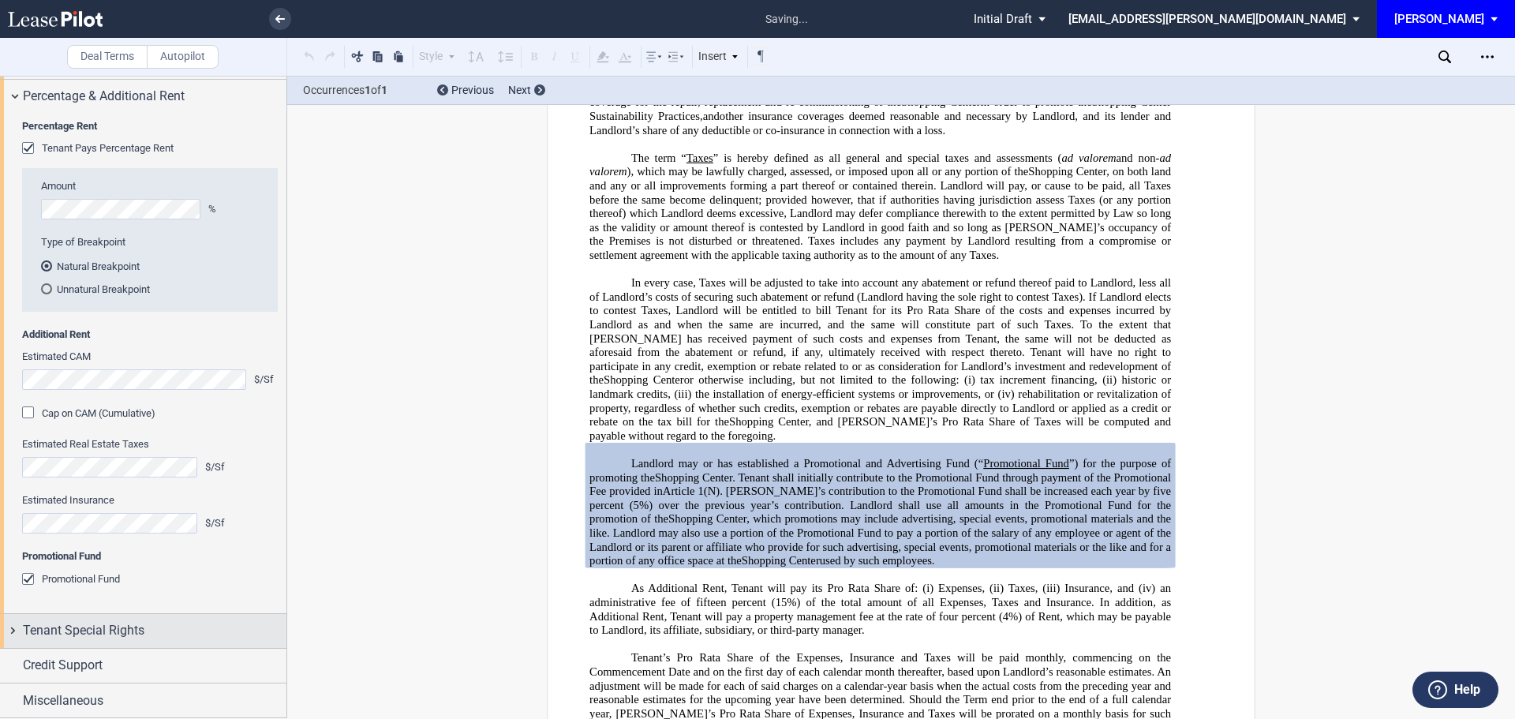
click at [63, 632] on span "Tenant Special Rights" at bounding box center [84, 630] width 122 height 19
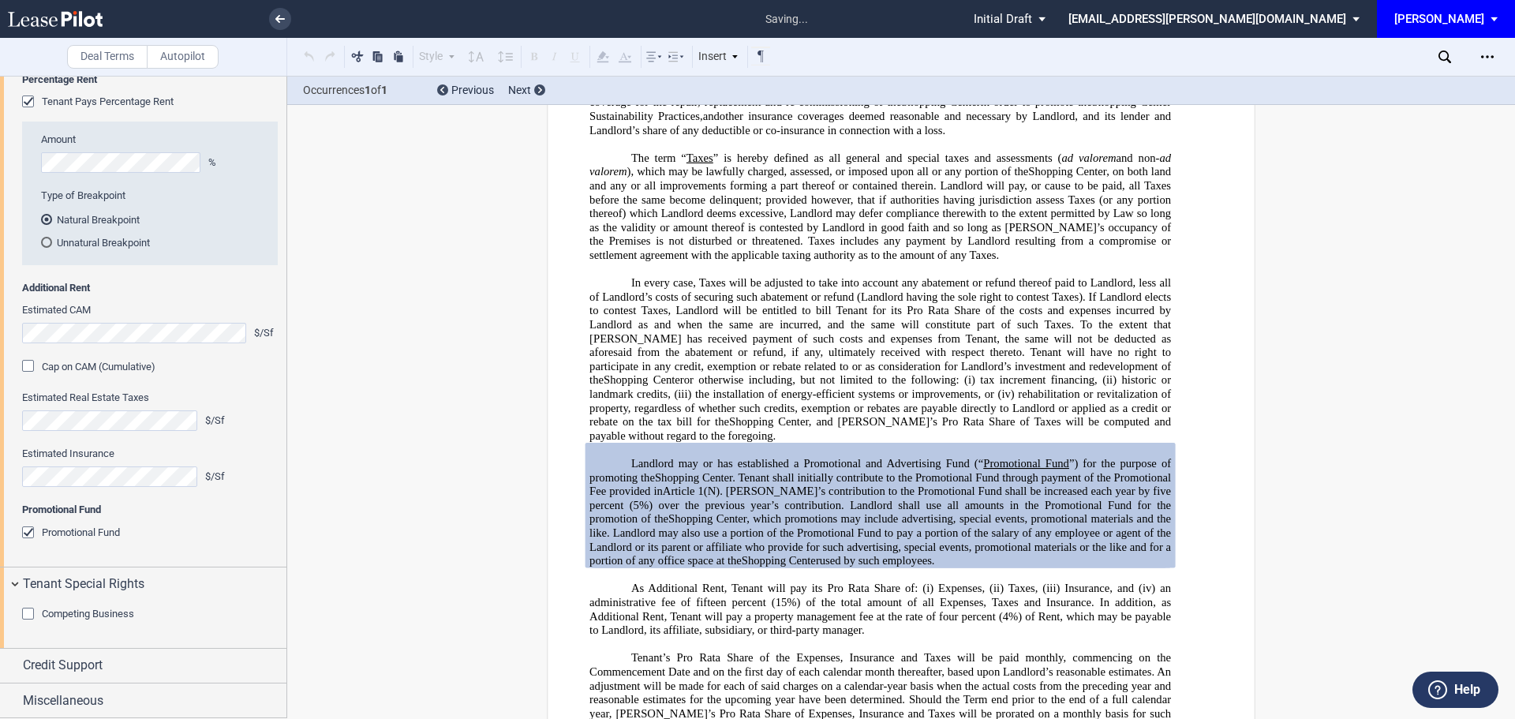
scroll to position [2153, 0]
click at [36, 613] on div "Competing Business" at bounding box center [30, 616] width 16 height 16
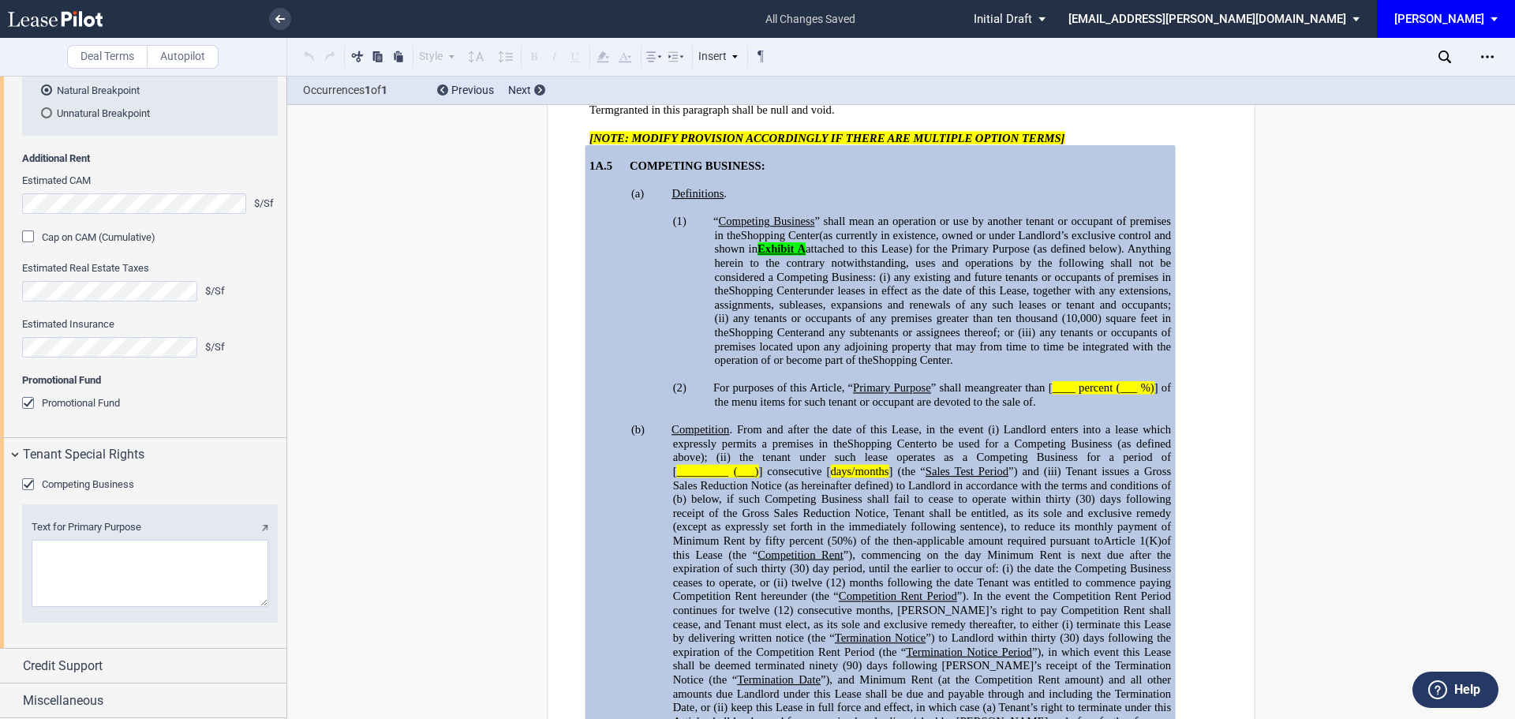
scroll to position [2284, 0]
click at [54, 664] on span "Credit Support" at bounding box center [63, 665] width 80 height 19
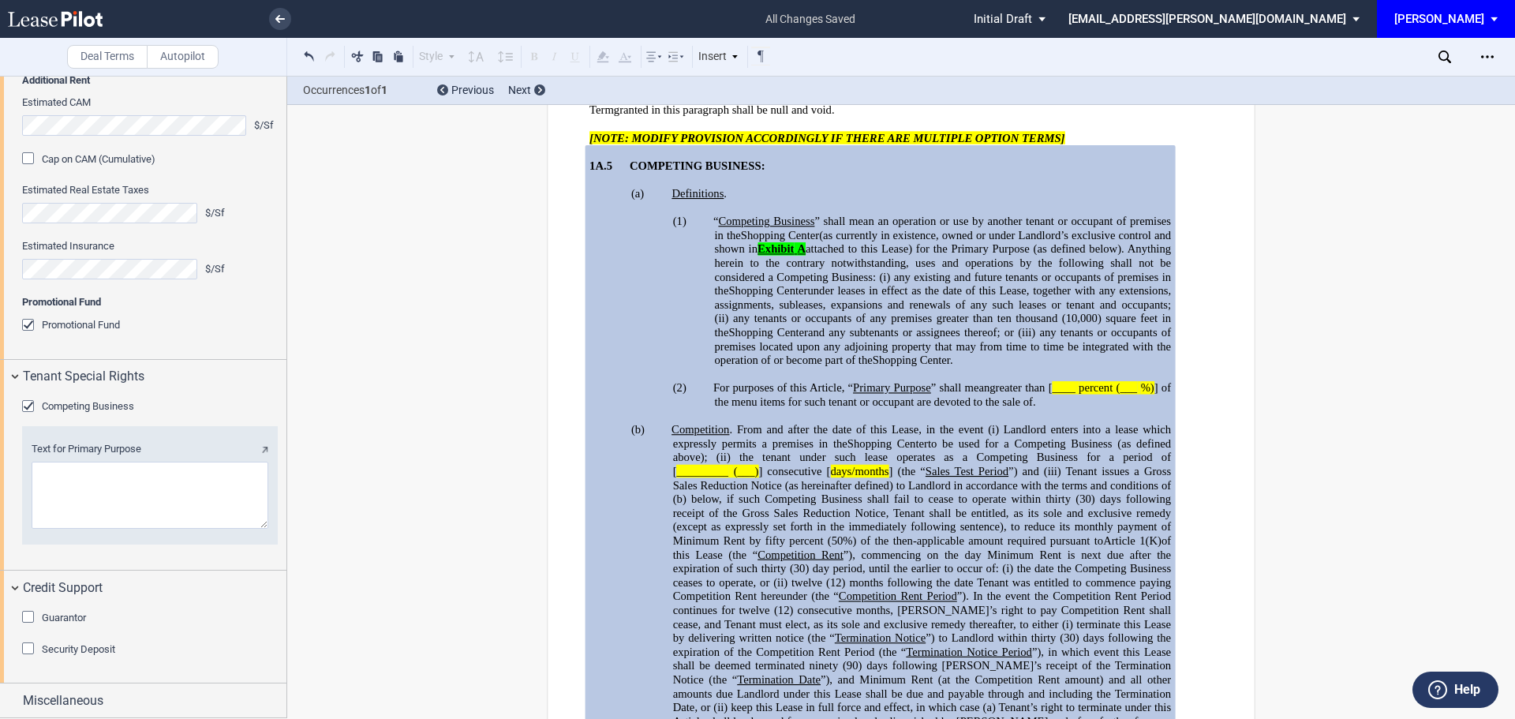
scroll to position [2362, 0]
click at [32, 615] on div "Guarantor" at bounding box center [30, 619] width 16 height 16
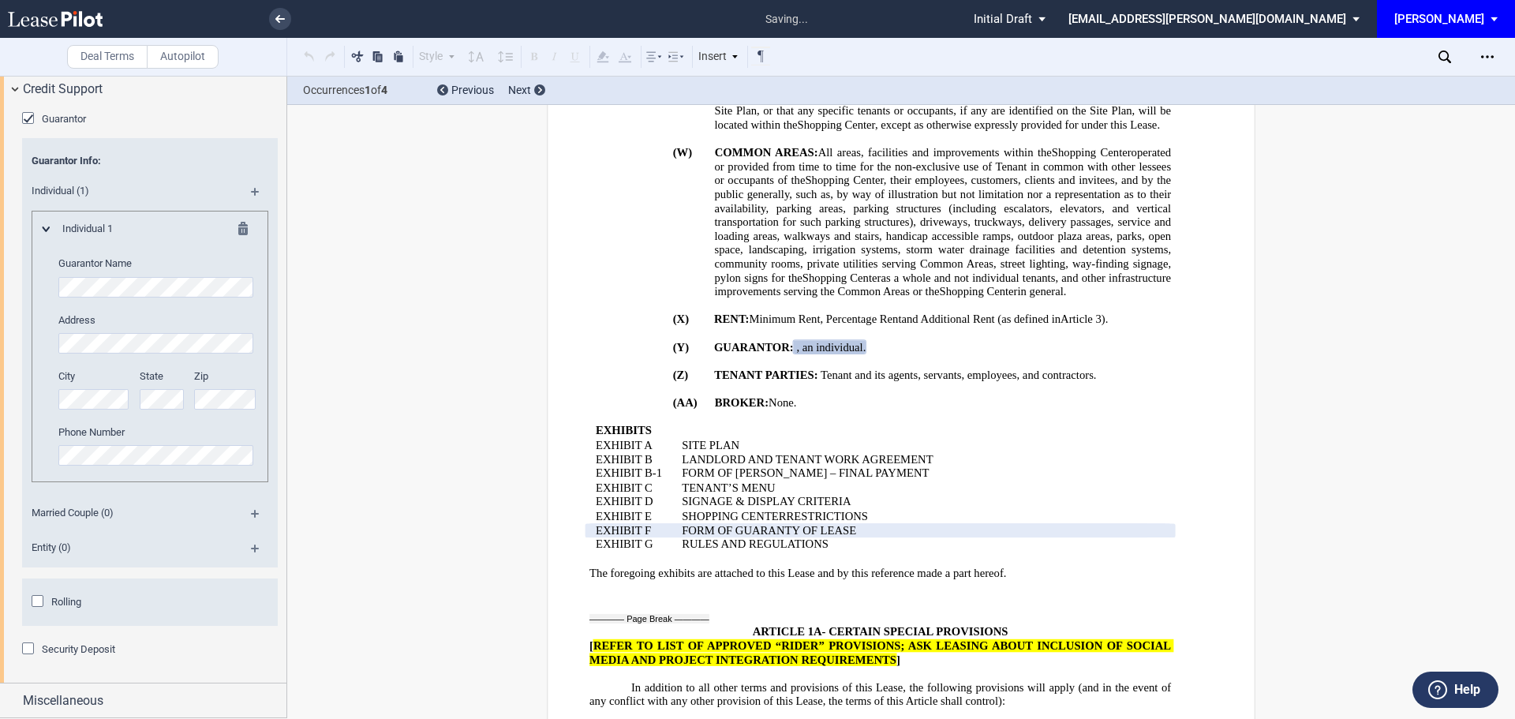
scroll to position [2860, 0]
click at [41, 596] on div "Rolling" at bounding box center [40, 603] width 16 height 16
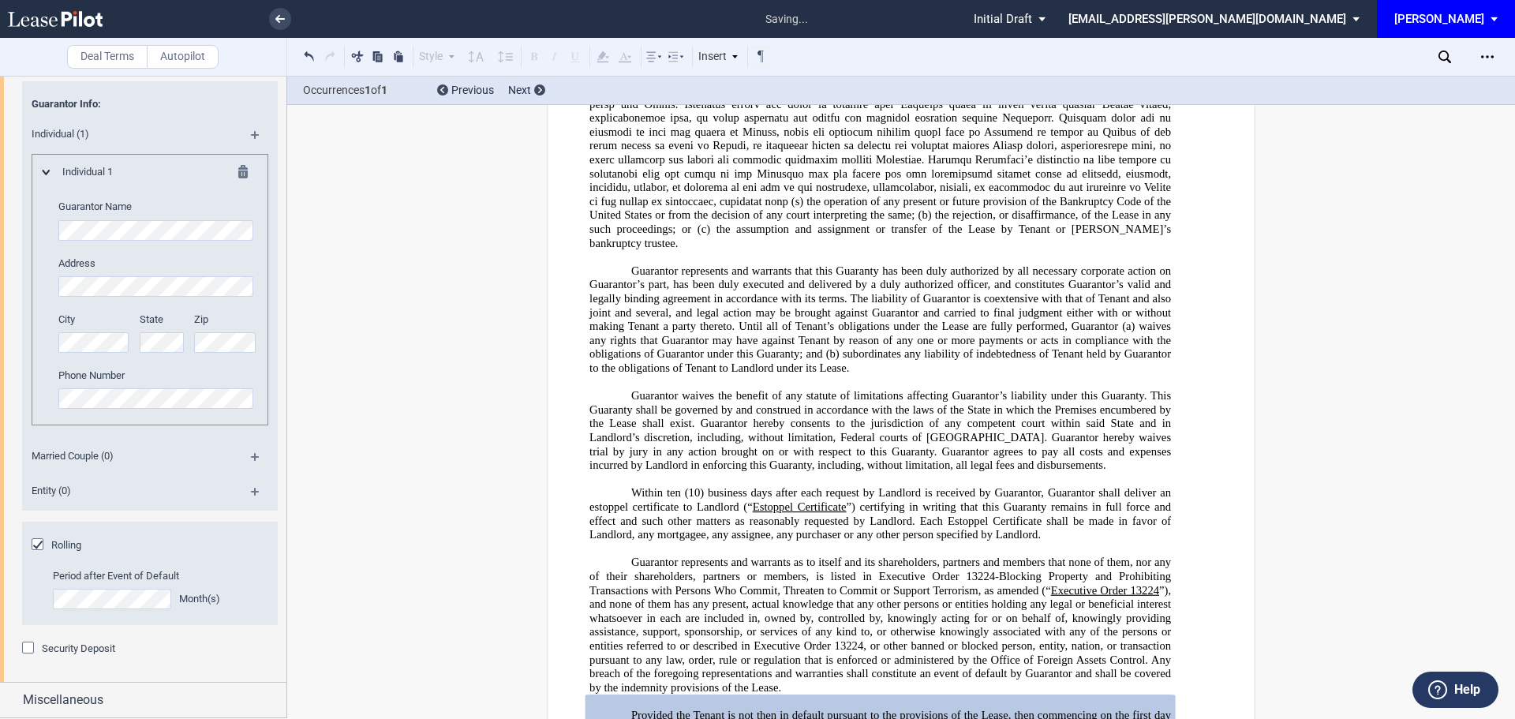
scroll to position [2916, 0]
click at [31, 646] on div "Security Deposit" at bounding box center [30, 649] width 16 height 16
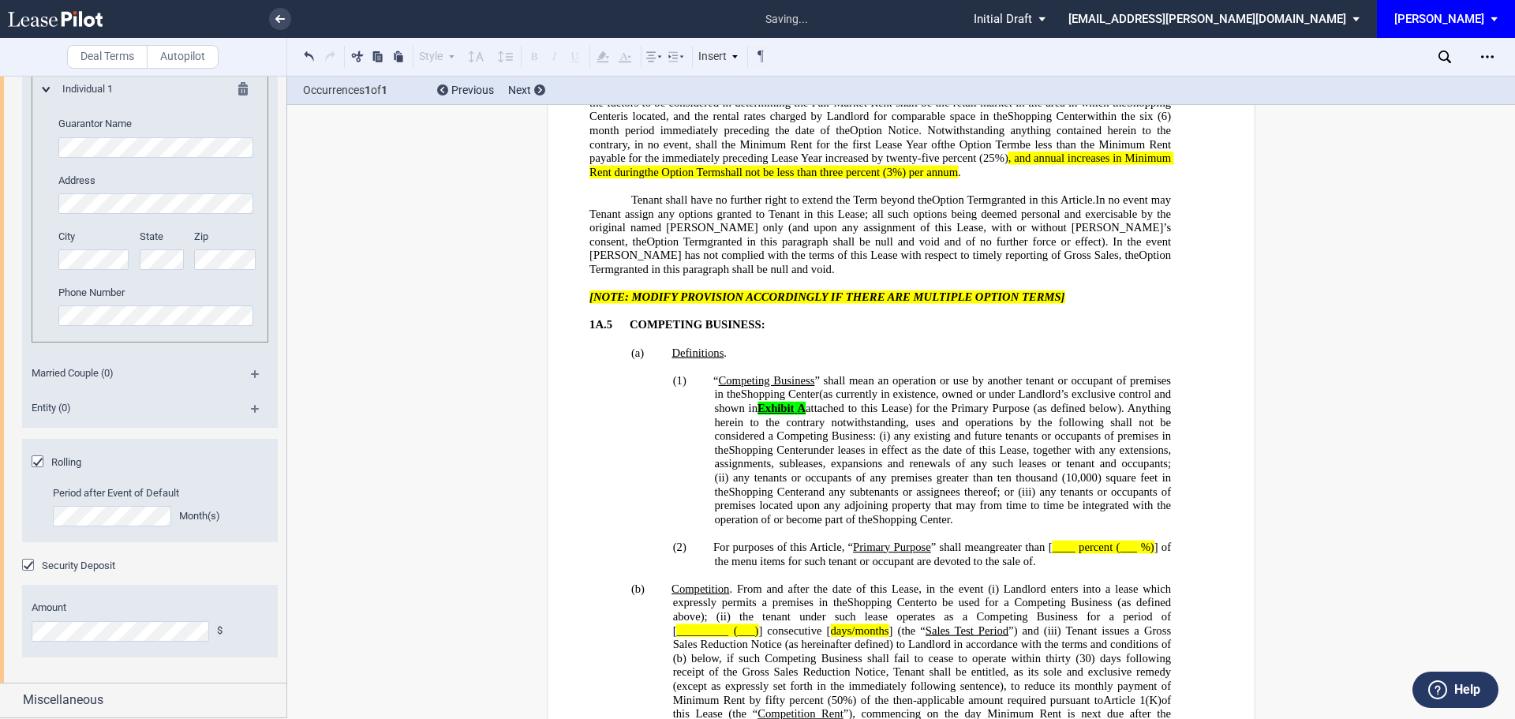
scroll to position [1648, 0]
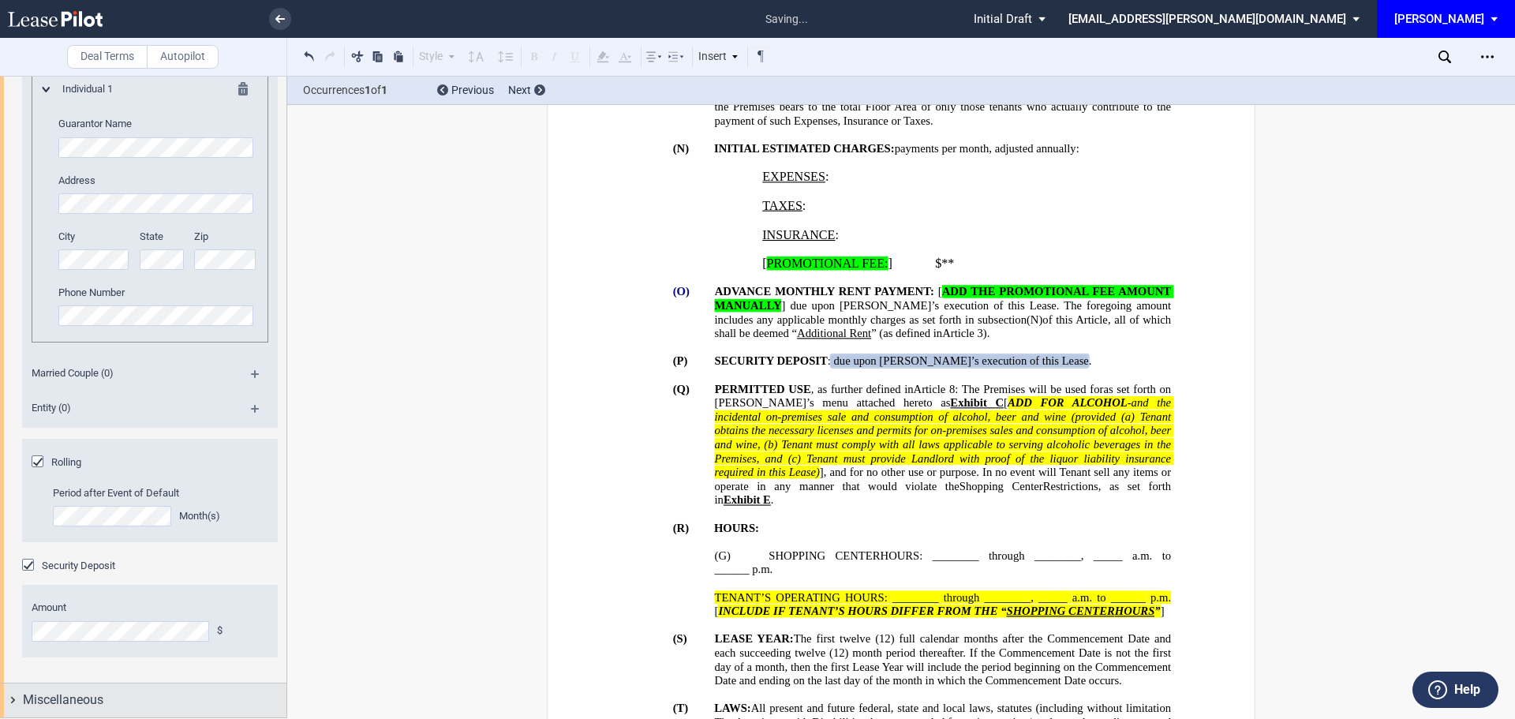
click at [59, 696] on span "Miscellaneous" at bounding box center [63, 699] width 80 height 19
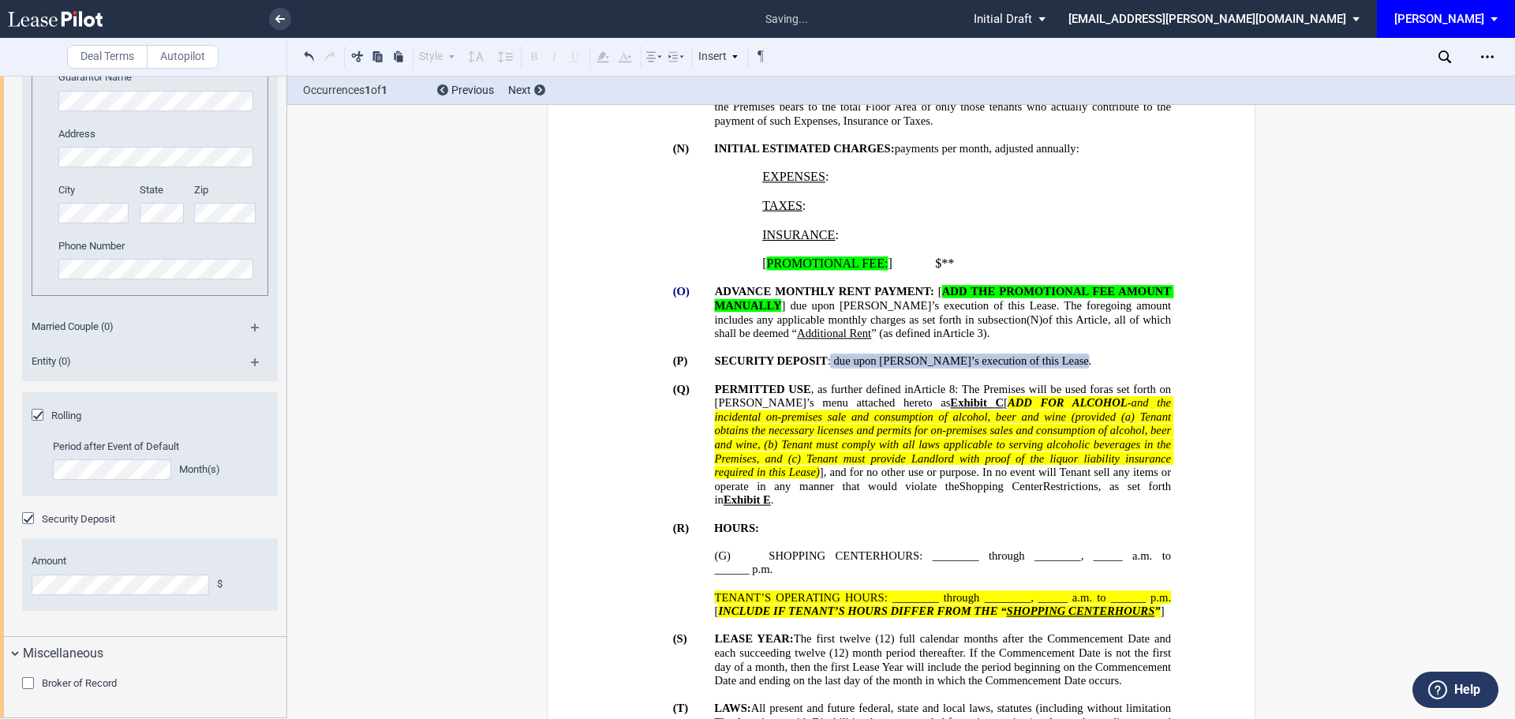
scroll to position [3046, 0]
click at [30, 681] on div "Broker of Record" at bounding box center [30, 685] width 16 height 16
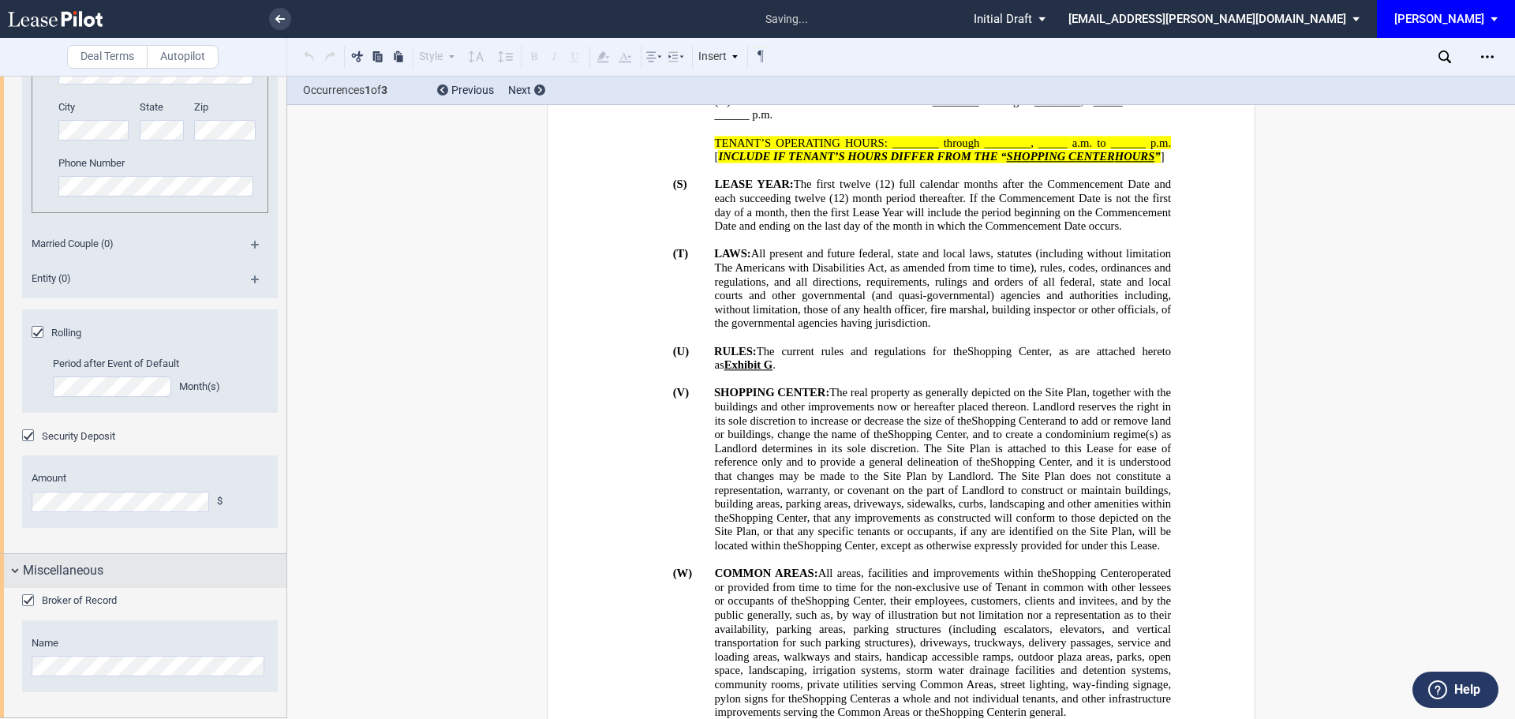
scroll to position [0, 0]
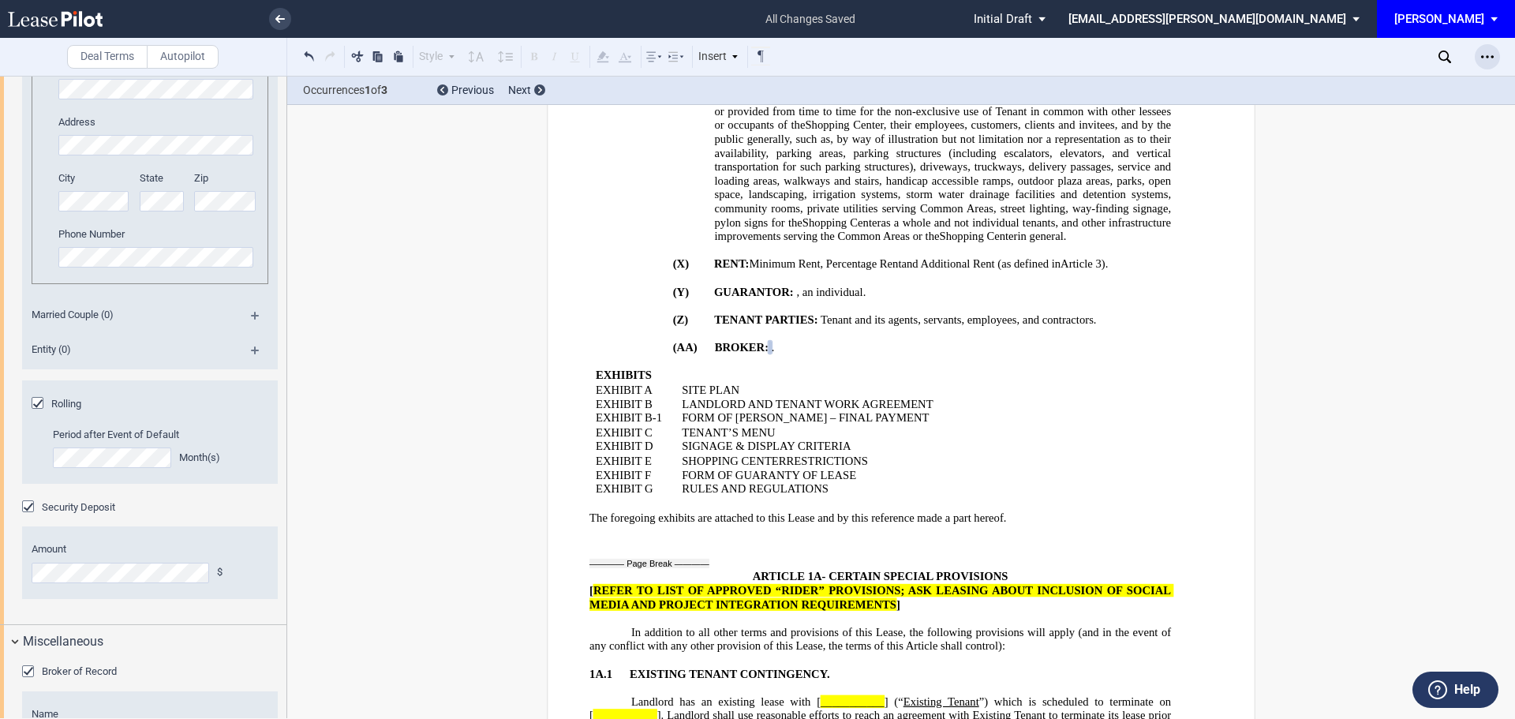
click at [1486, 58] on icon "Open Lease options menu" at bounding box center [1487, 56] width 13 height 13
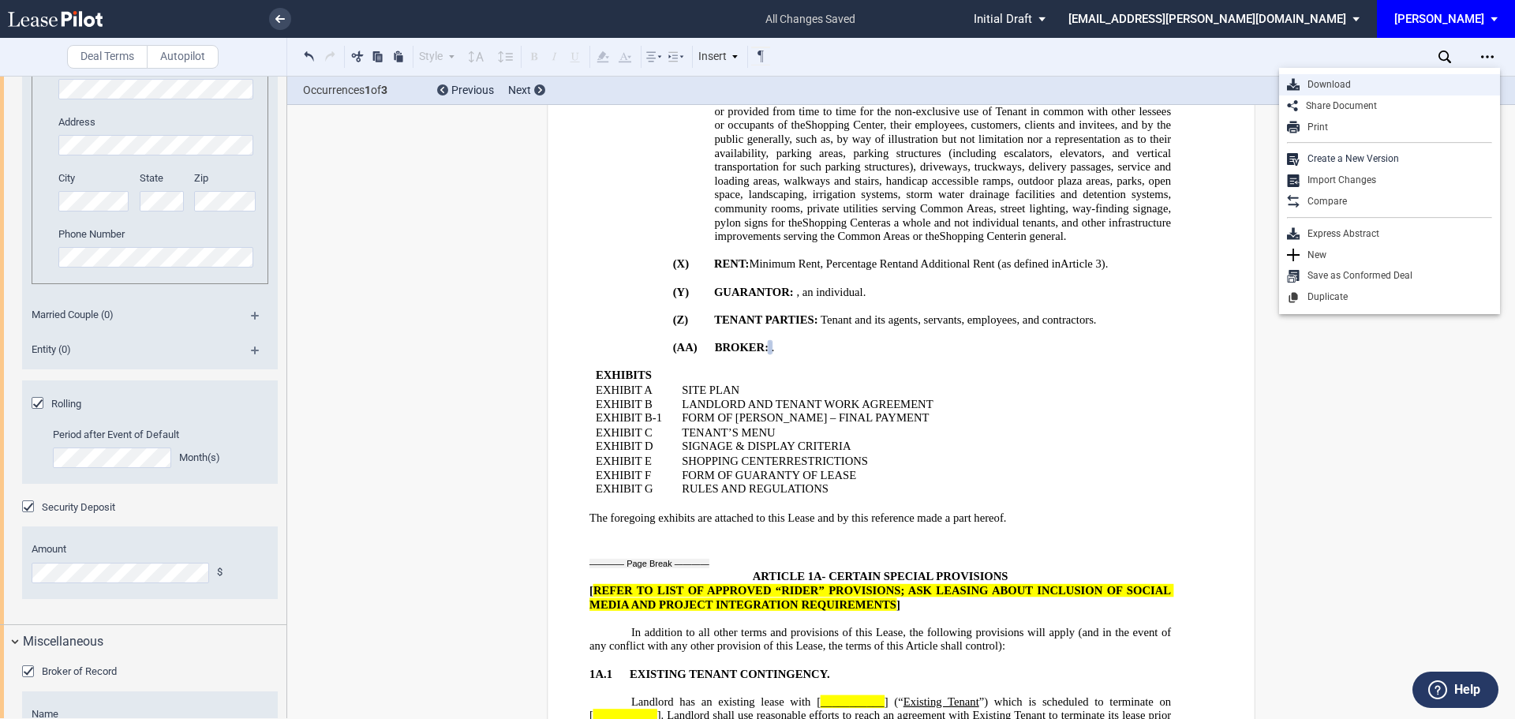
click at [1340, 78] on div "Download" at bounding box center [1396, 84] width 193 height 13
